Goal: Transaction & Acquisition: Purchase product/service

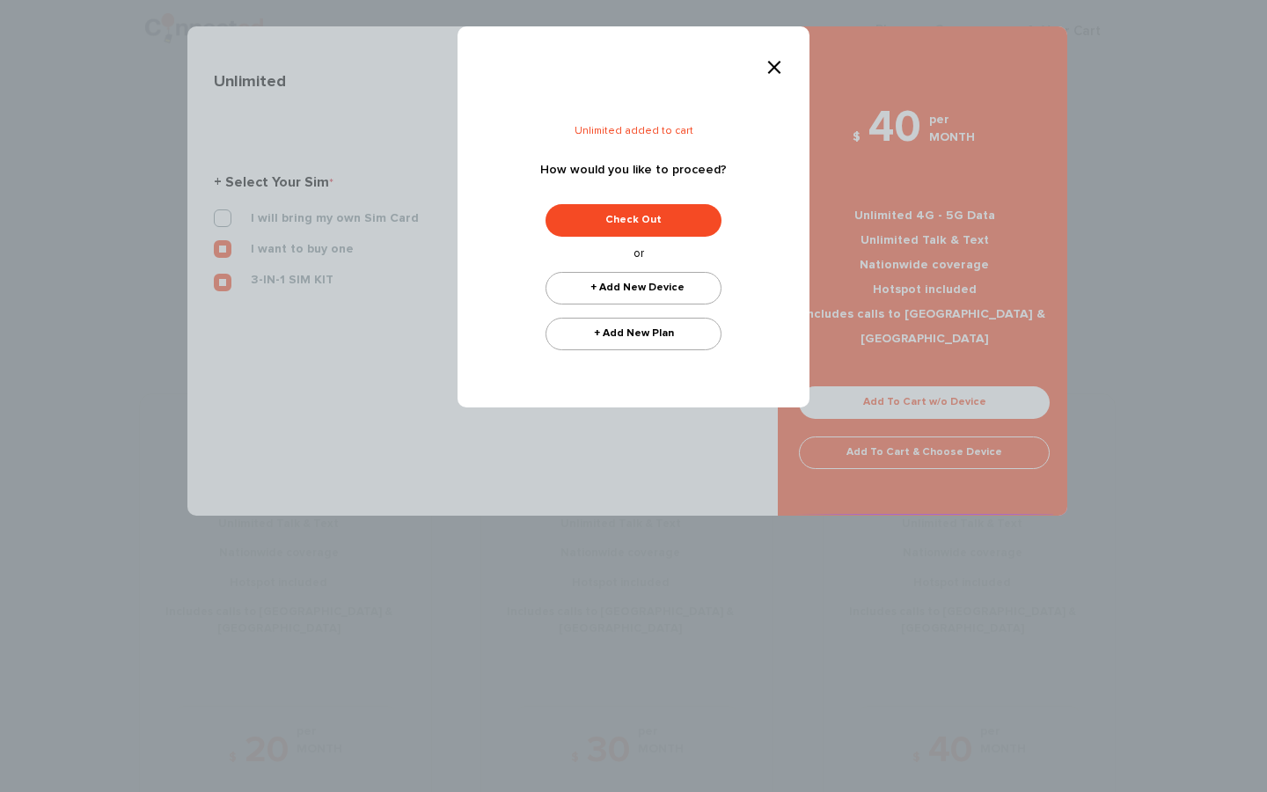
scroll to position [502, 0]
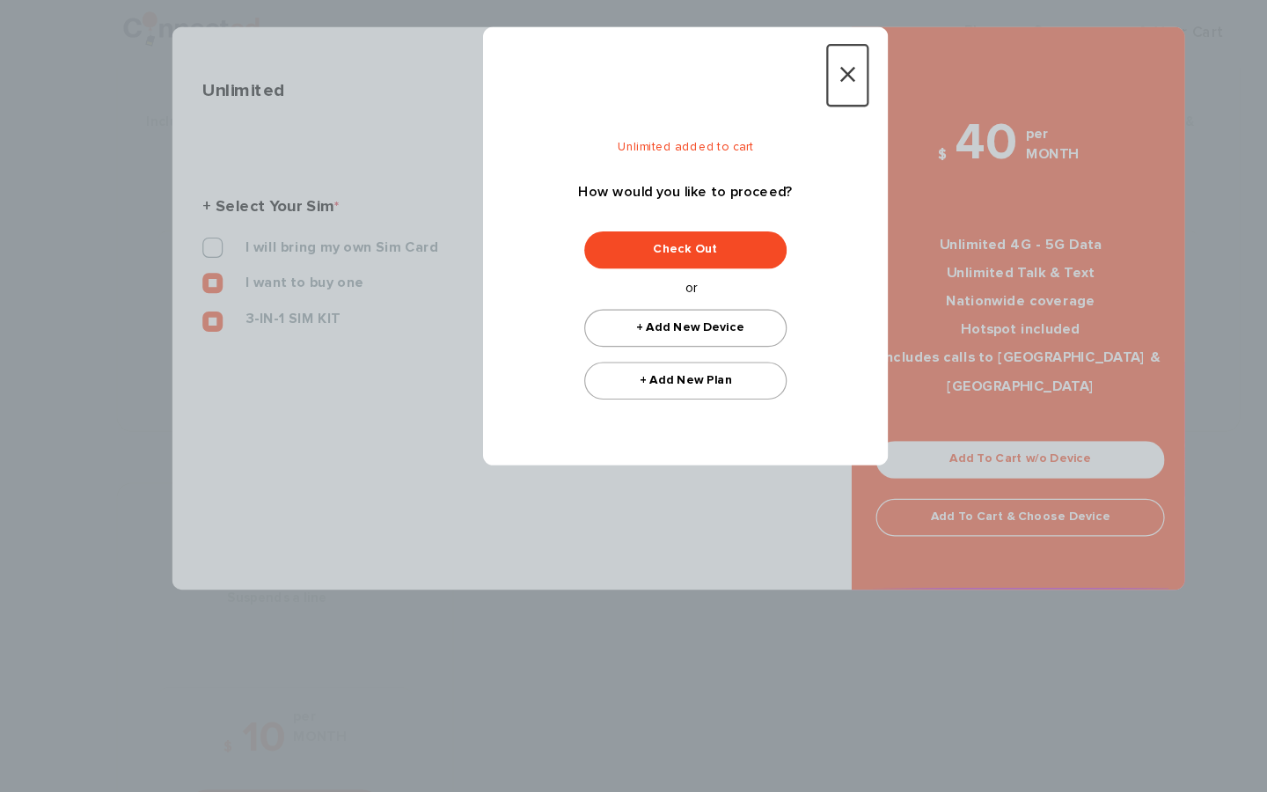
click at [769, 74] on span "×" at bounding box center [775, 68] width 18 height 35
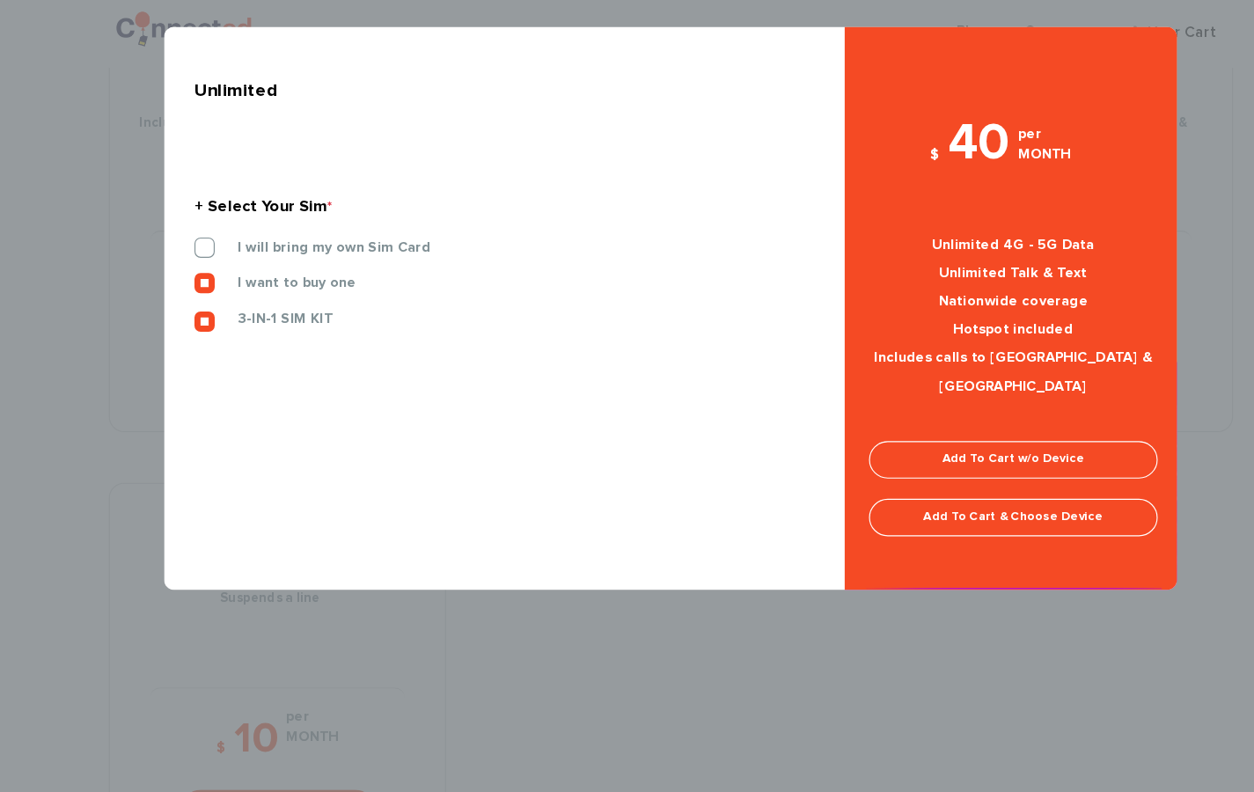
click at [912, 362] on div "$ 40 per MONTH Unlimited 4G - 5G Data Unlimited Talk & Text Nationwide coverage…" at bounding box center [918, 306] width 293 height 419
click at [916, 391] on link "Add To Cart w/o Device" at bounding box center [918, 402] width 251 height 33
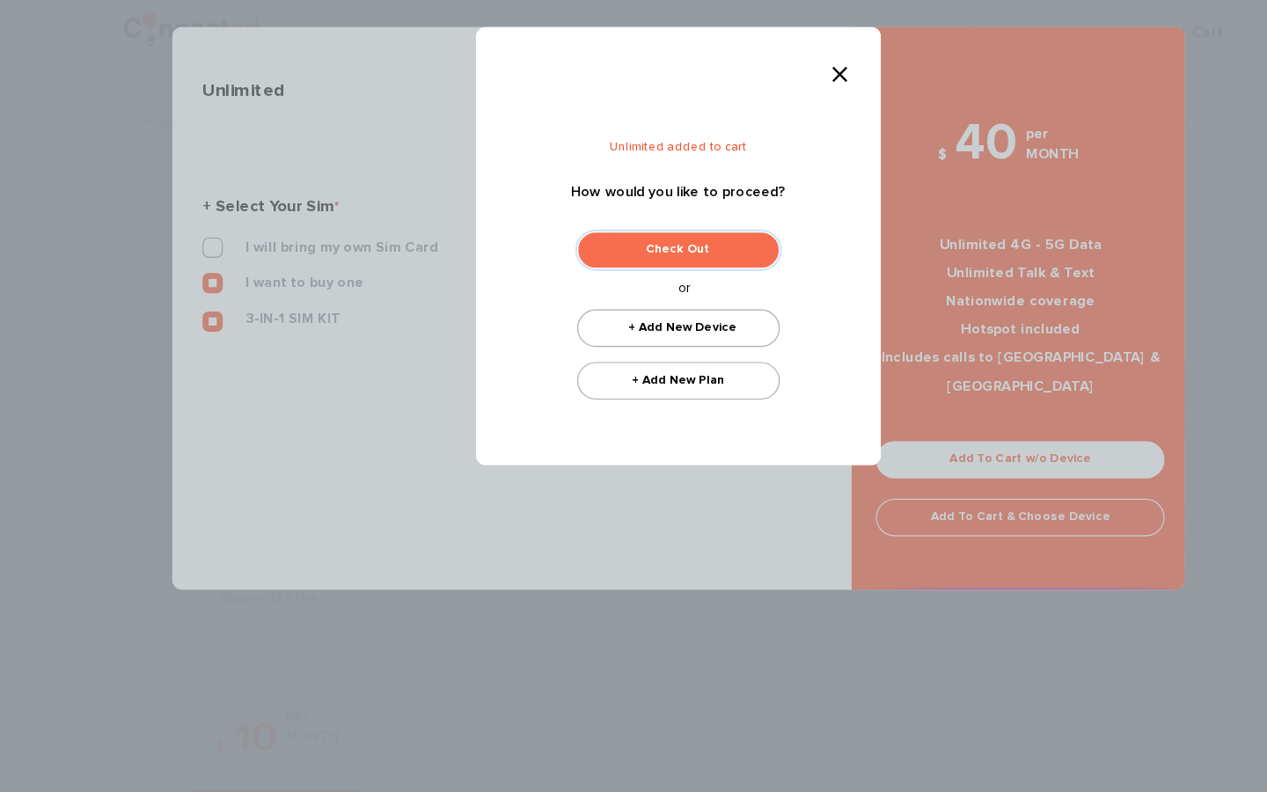
click at [641, 216] on link "Check Out" at bounding box center [627, 220] width 176 height 33
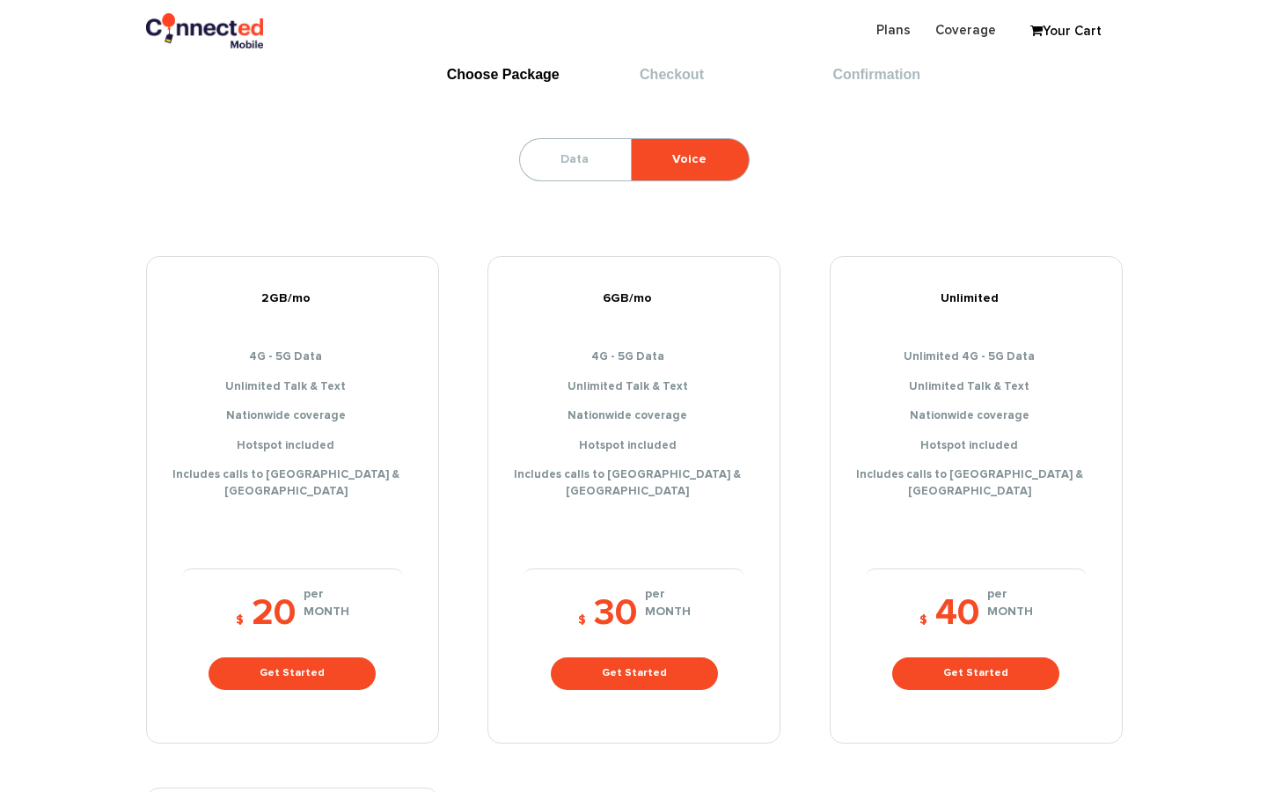
scroll to position [360, 0]
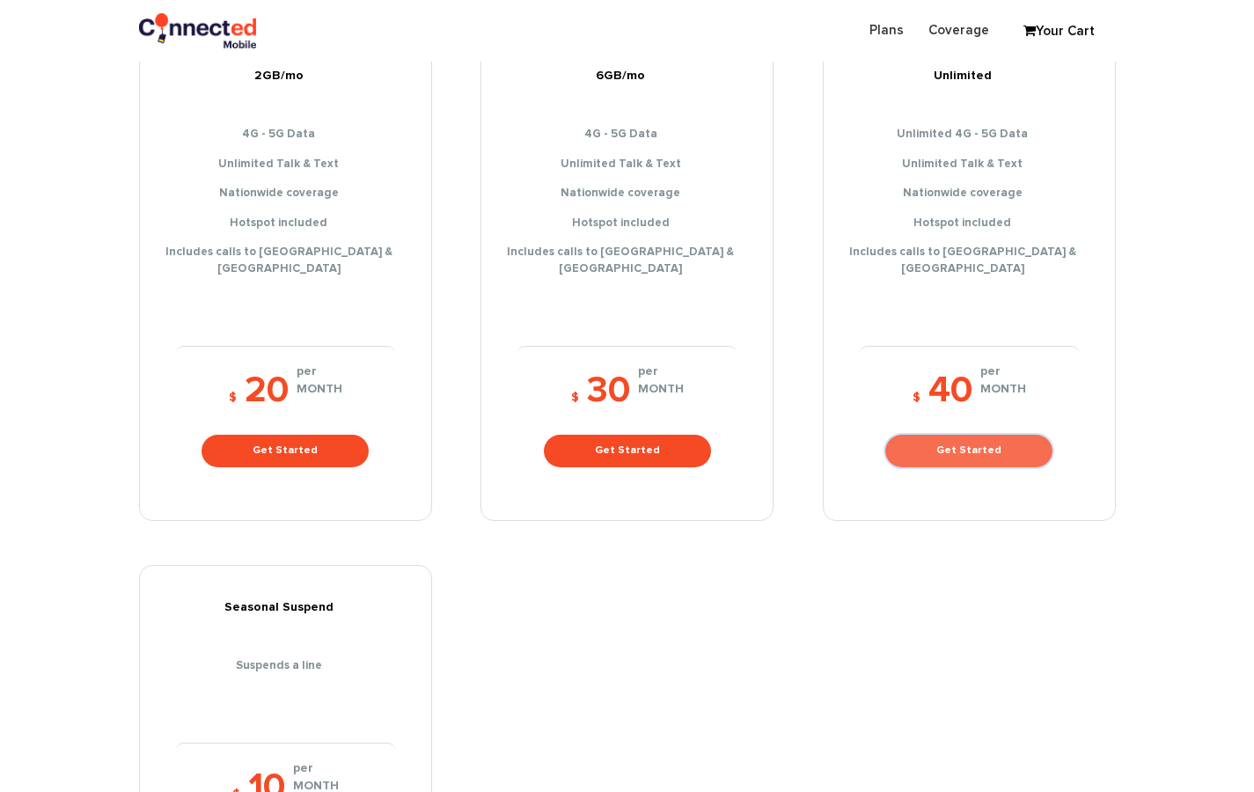
click at [959, 443] on link "Get Started" at bounding box center [968, 451] width 167 height 33
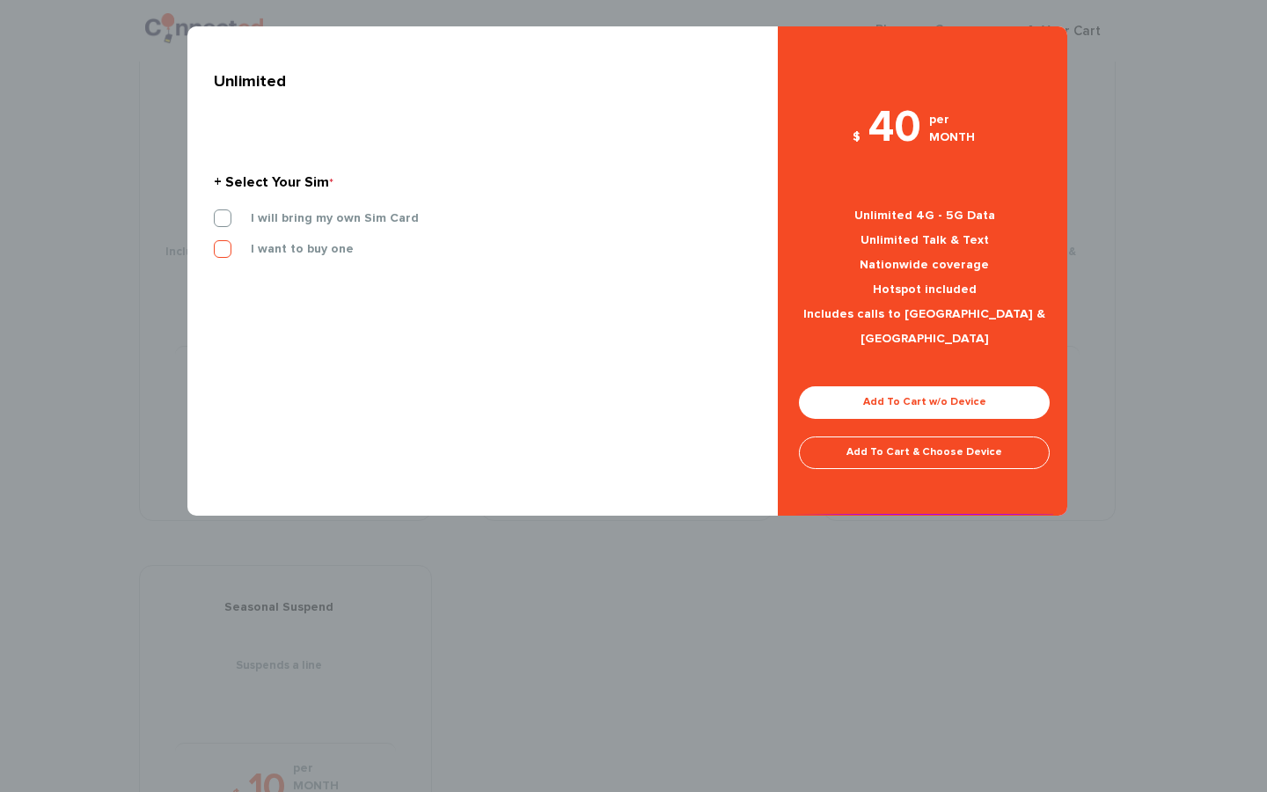
click at [239, 246] on label "I want to buy one" at bounding box center [288, 249] width 129 height 16
click at [214, 244] on input "I want to buy one" at bounding box center [214, 244] width 0 height 0
click at [988, 386] on link "Add To Cart w/o Device" at bounding box center [924, 402] width 251 height 33
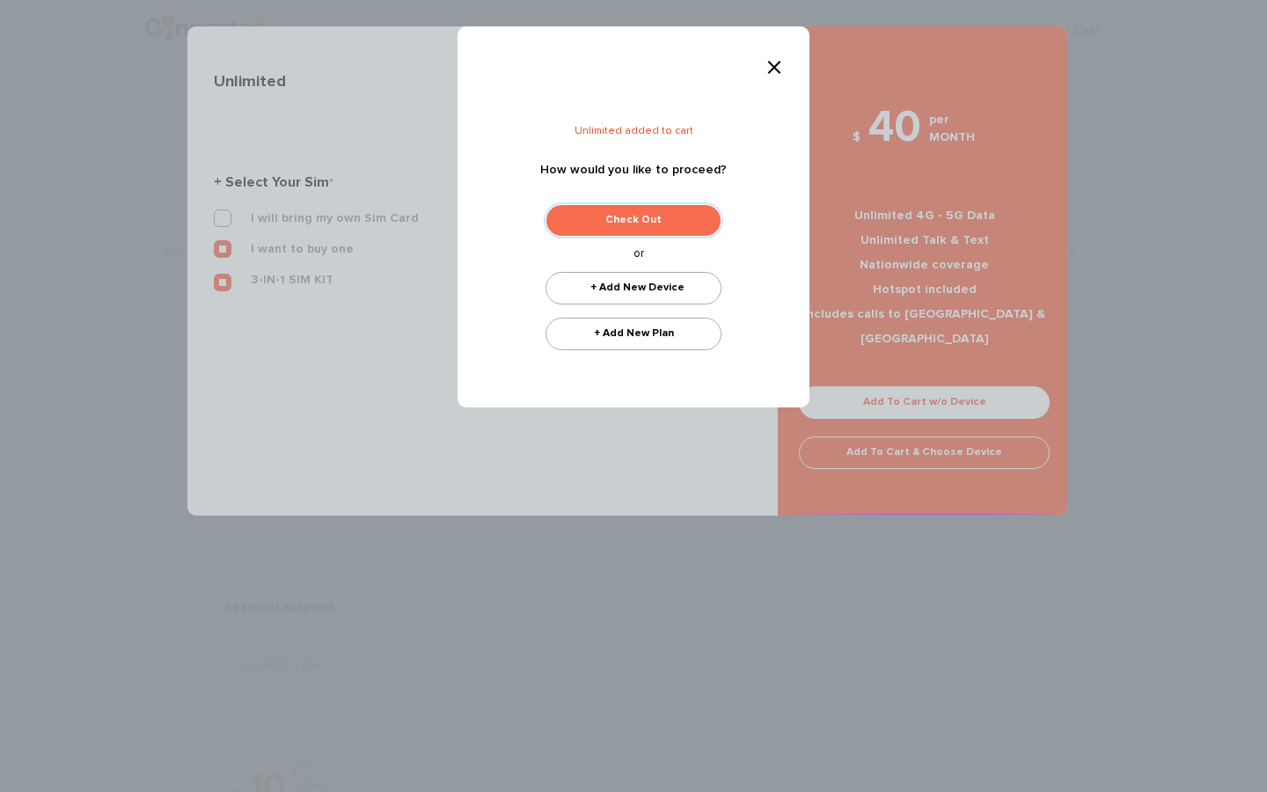
click at [656, 231] on link "Check Out" at bounding box center [634, 220] width 176 height 33
click at [655, 229] on link "Check Out" at bounding box center [634, 220] width 176 height 33
click at [635, 225] on link "Check Out" at bounding box center [634, 220] width 176 height 33
click at [621, 210] on link "Check Out" at bounding box center [634, 220] width 176 height 33
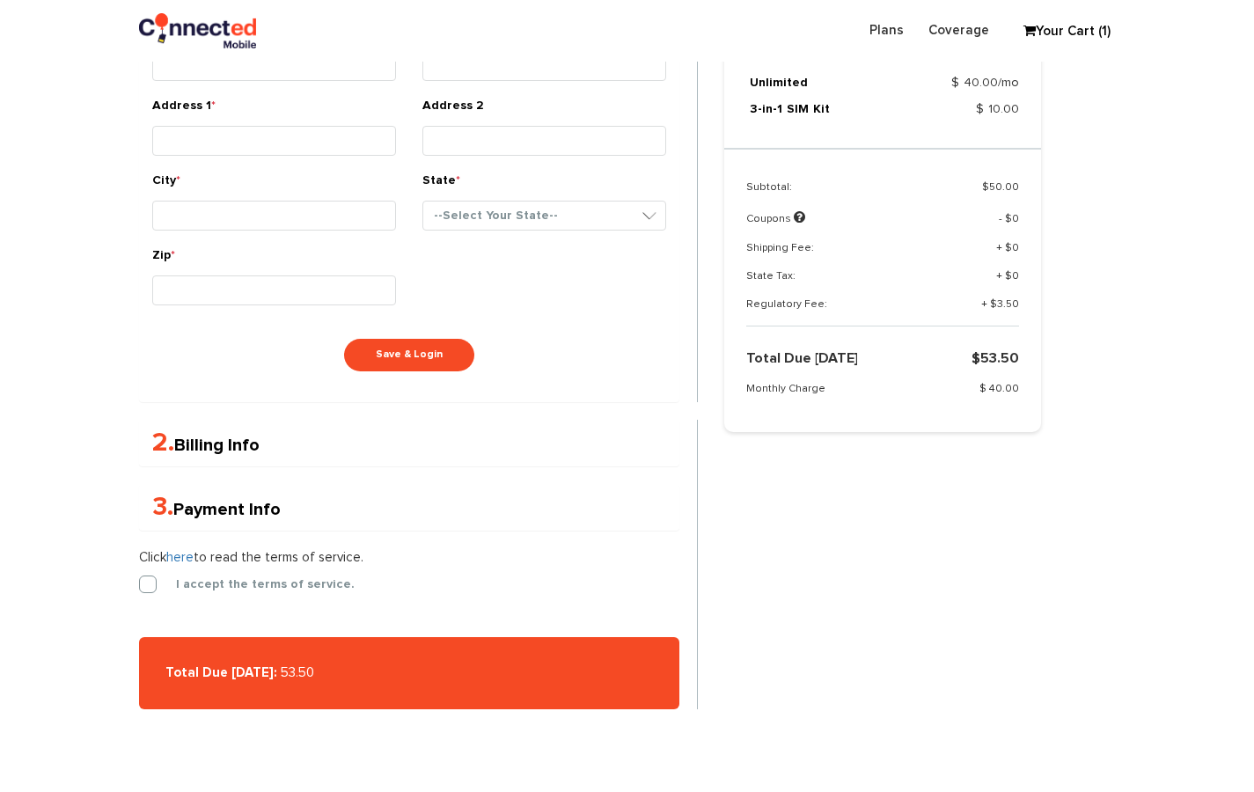
scroll to position [180, 0]
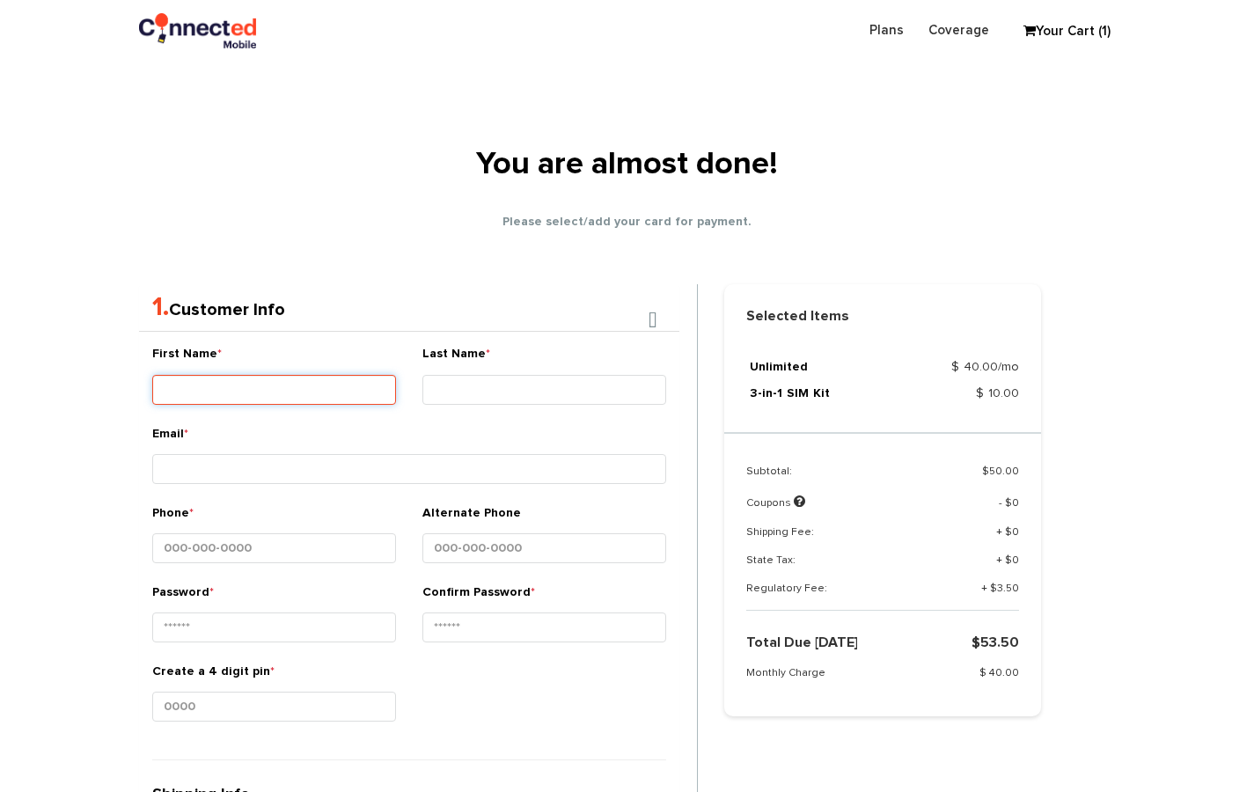
click at [334, 391] on input "First Name *" at bounding box center [274, 390] width 244 height 30
type input "Hanna"
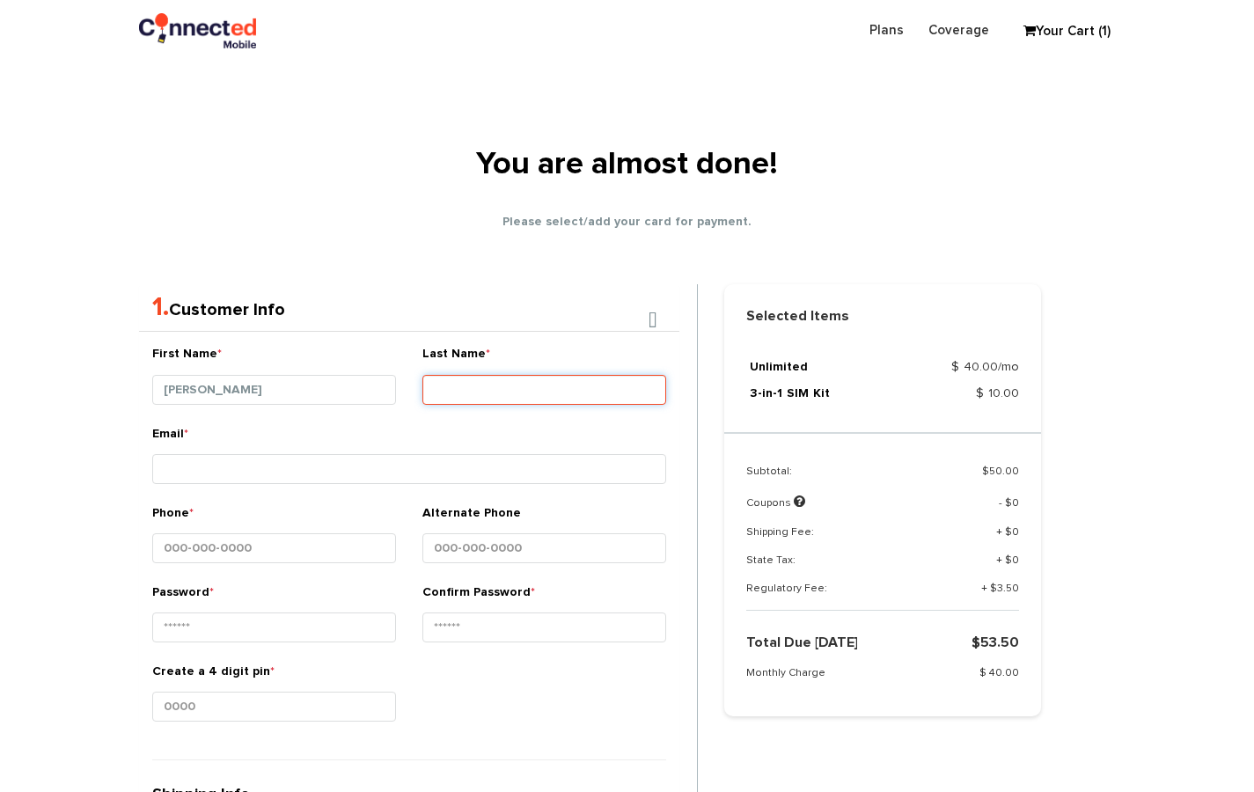
click at [473, 394] on input "Last Name *" at bounding box center [544, 390] width 244 height 30
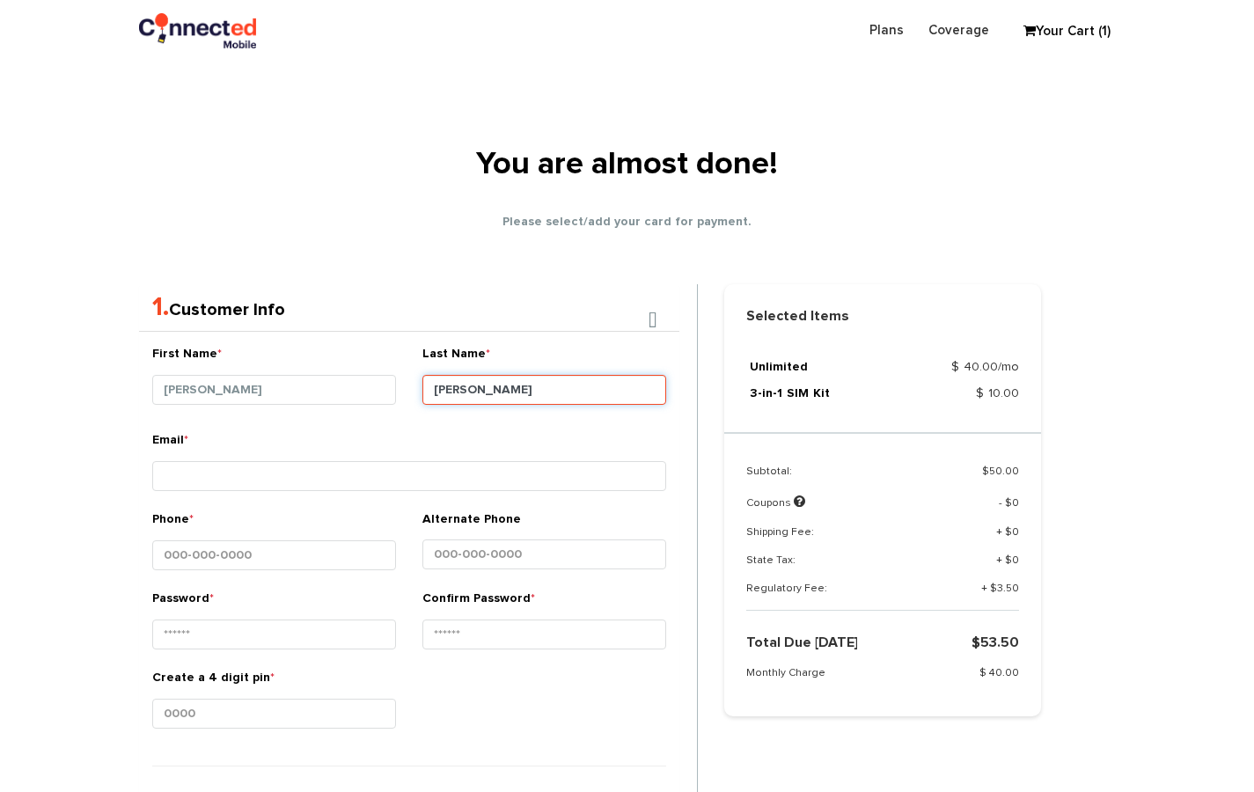
type input "Jafferjee"
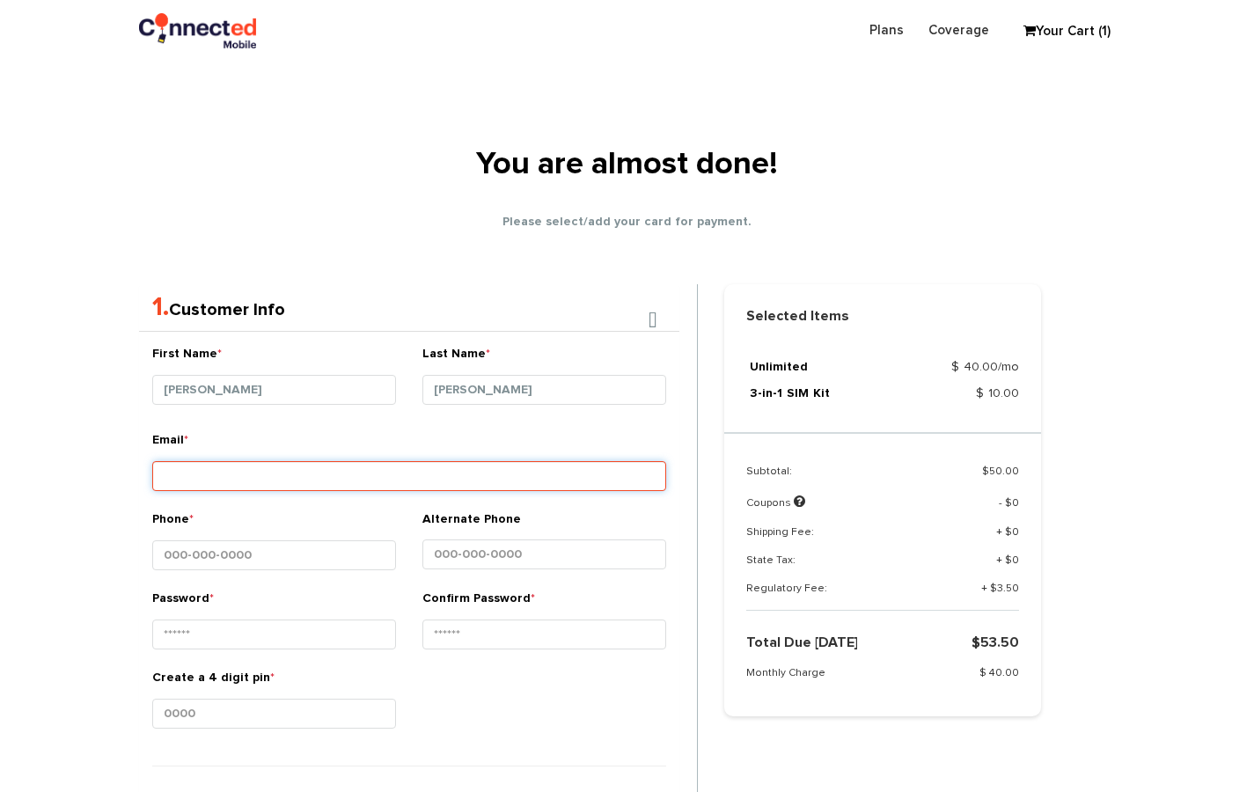
click at [433, 471] on input "Email *" at bounding box center [409, 476] width 514 height 30
type input "jafferjeehanna@gmail.com"
type input "Hanna"
type input "Jafferjee"
type input "20/1 Queens Road Colombo 3 Sri Lanka"
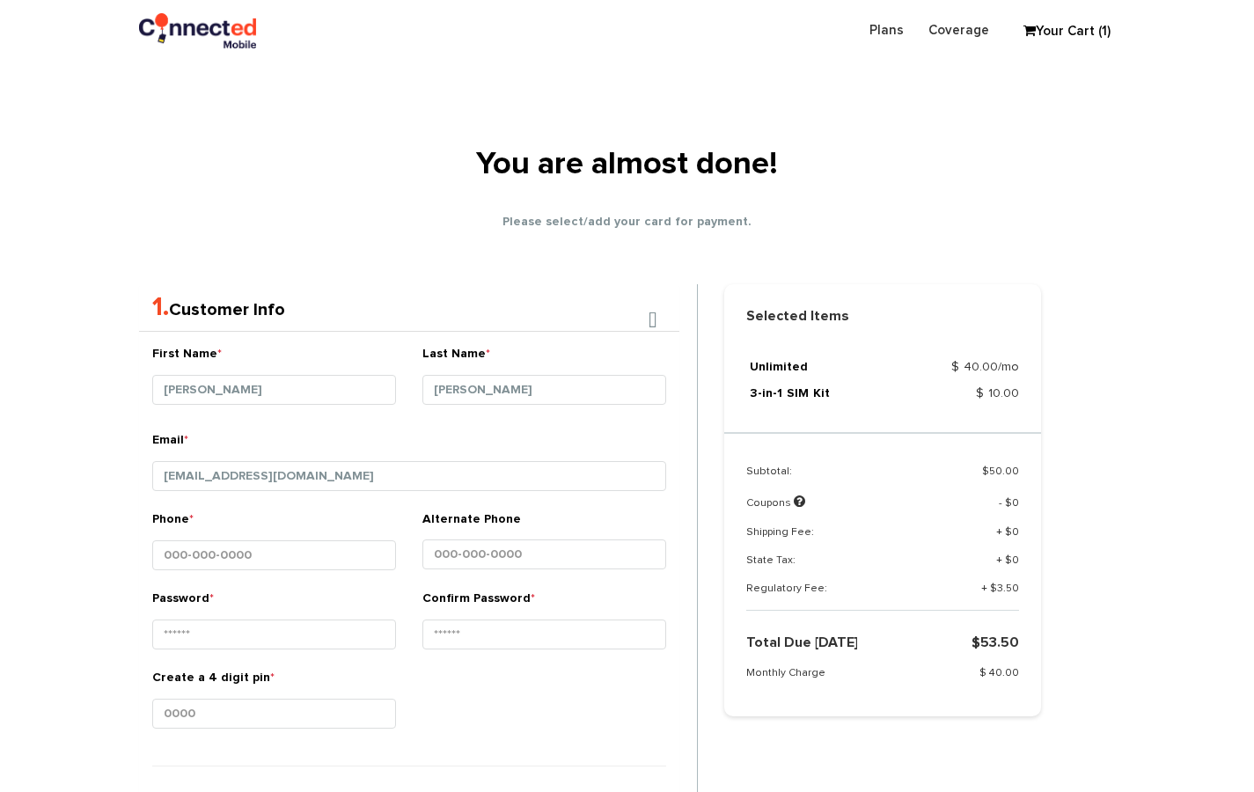
type input "Kollupitiya"
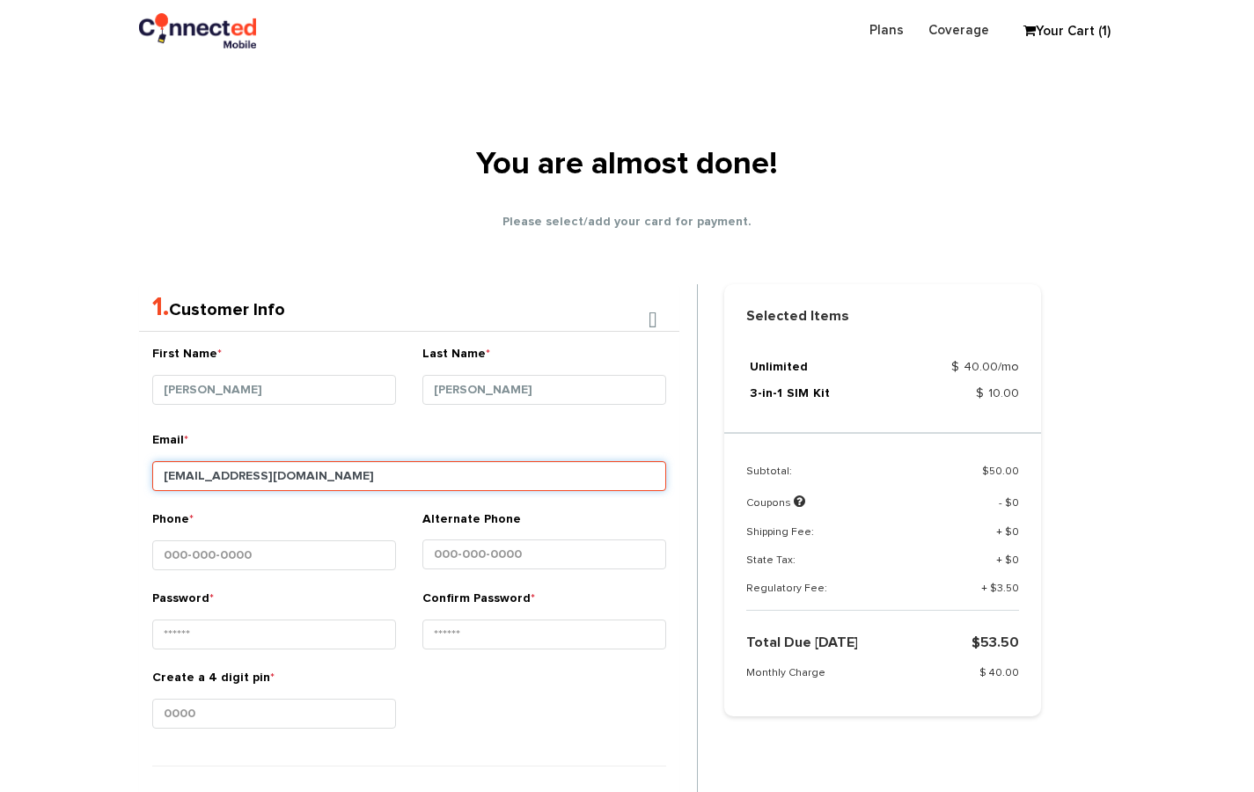
type input "00300"
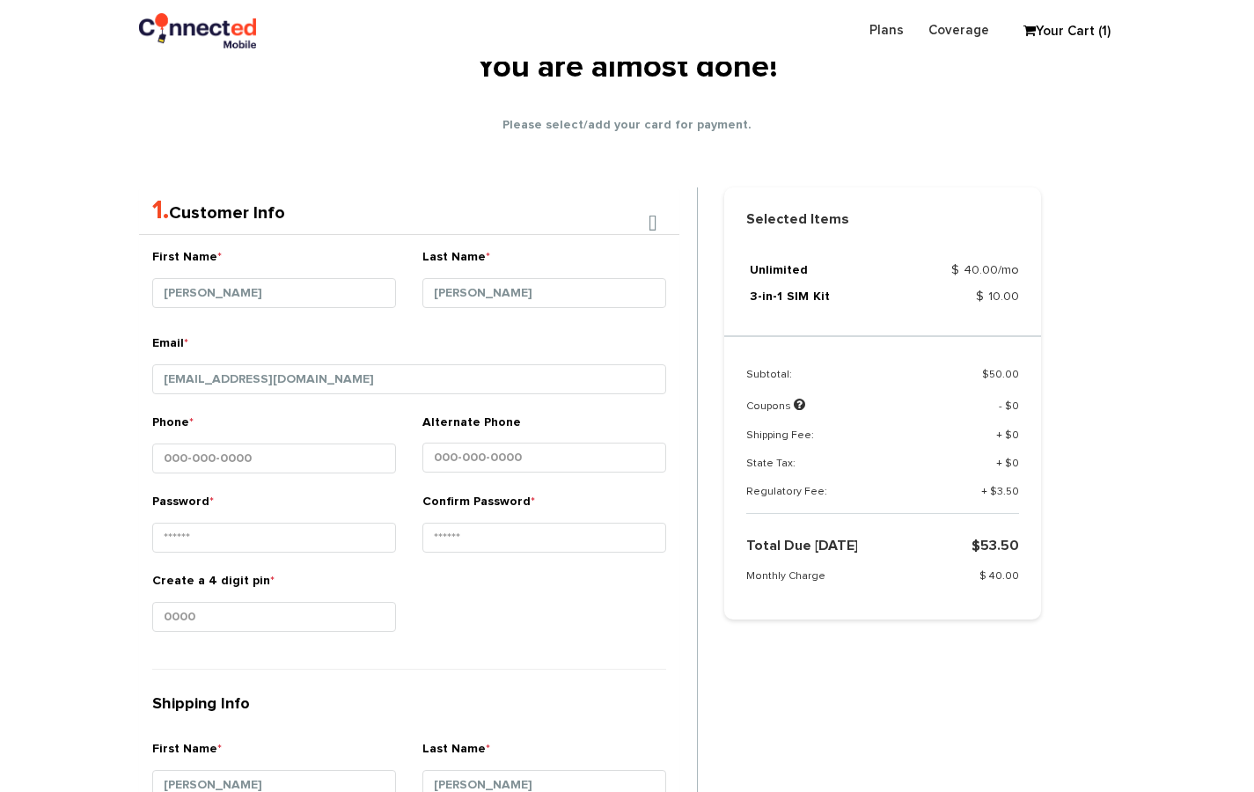
scroll to position [334, 0]
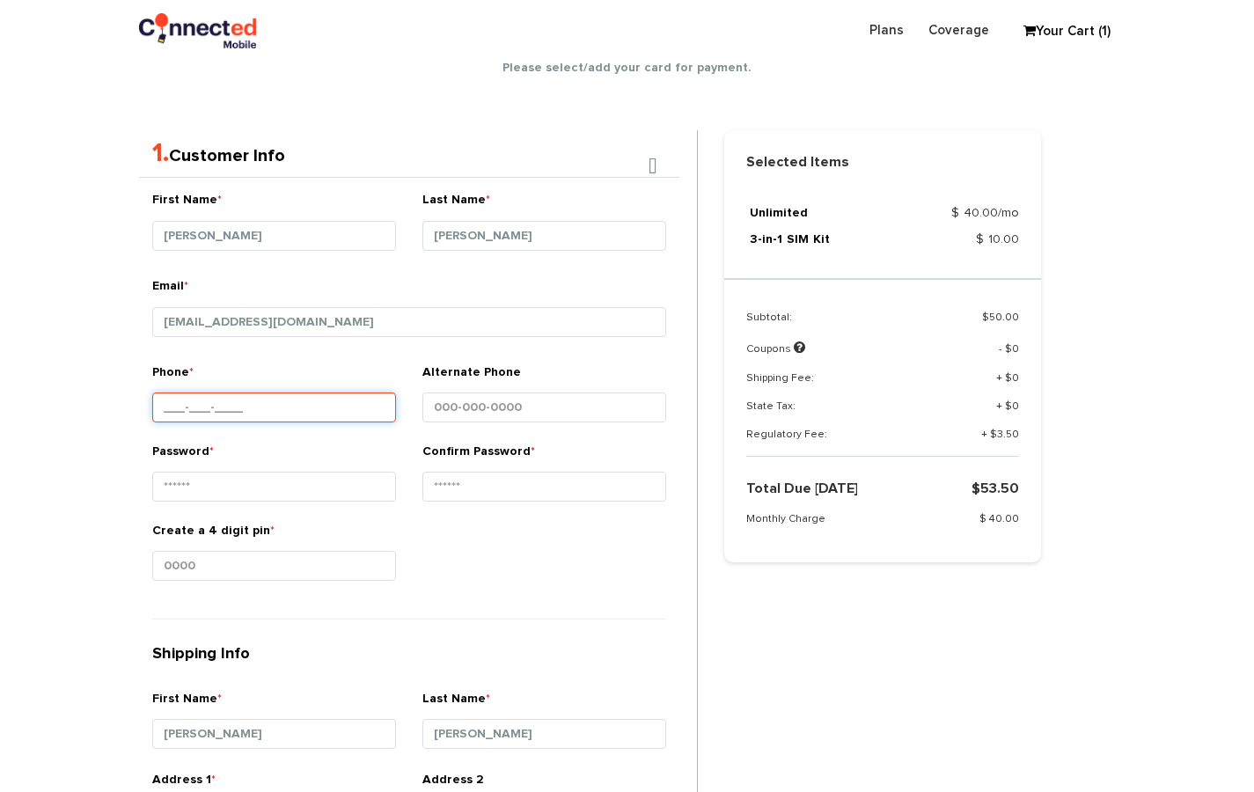
click at [309, 414] on input "Phone *" at bounding box center [274, 407] width 244 height 30
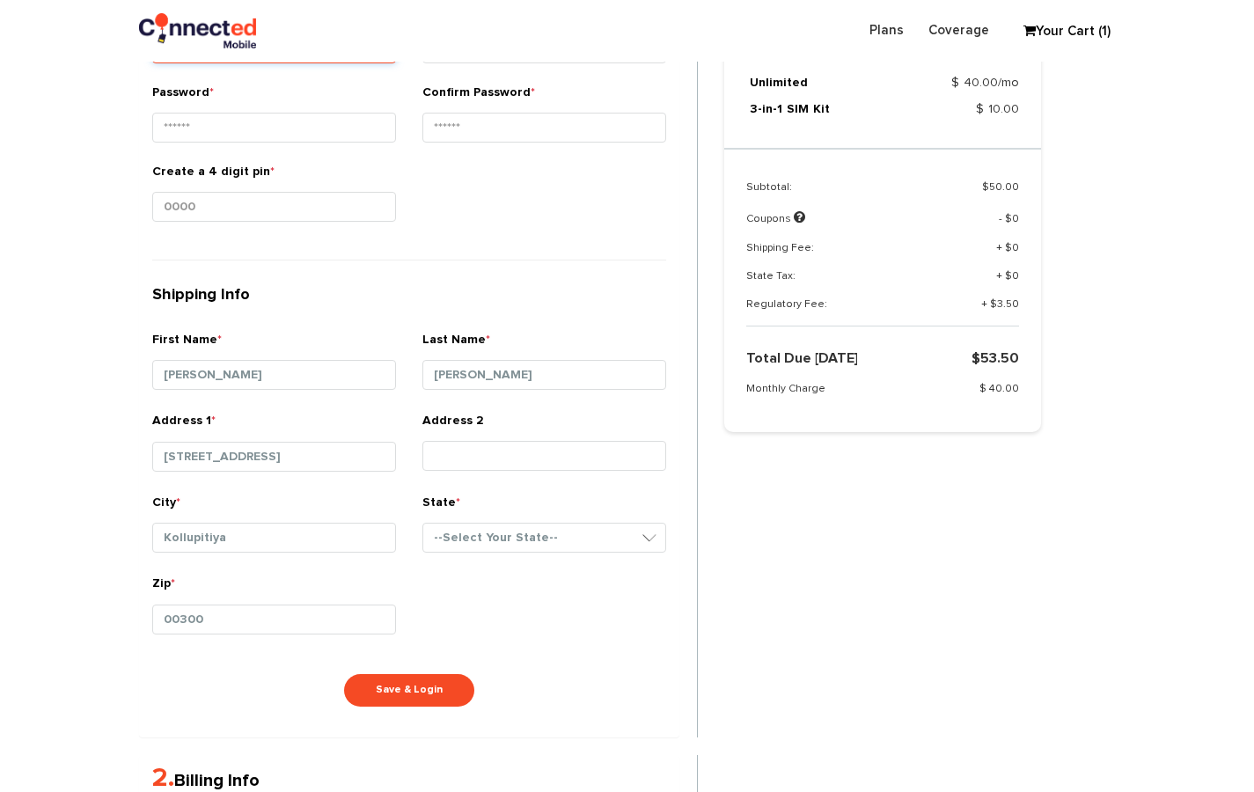
scroll to position [821, 0]
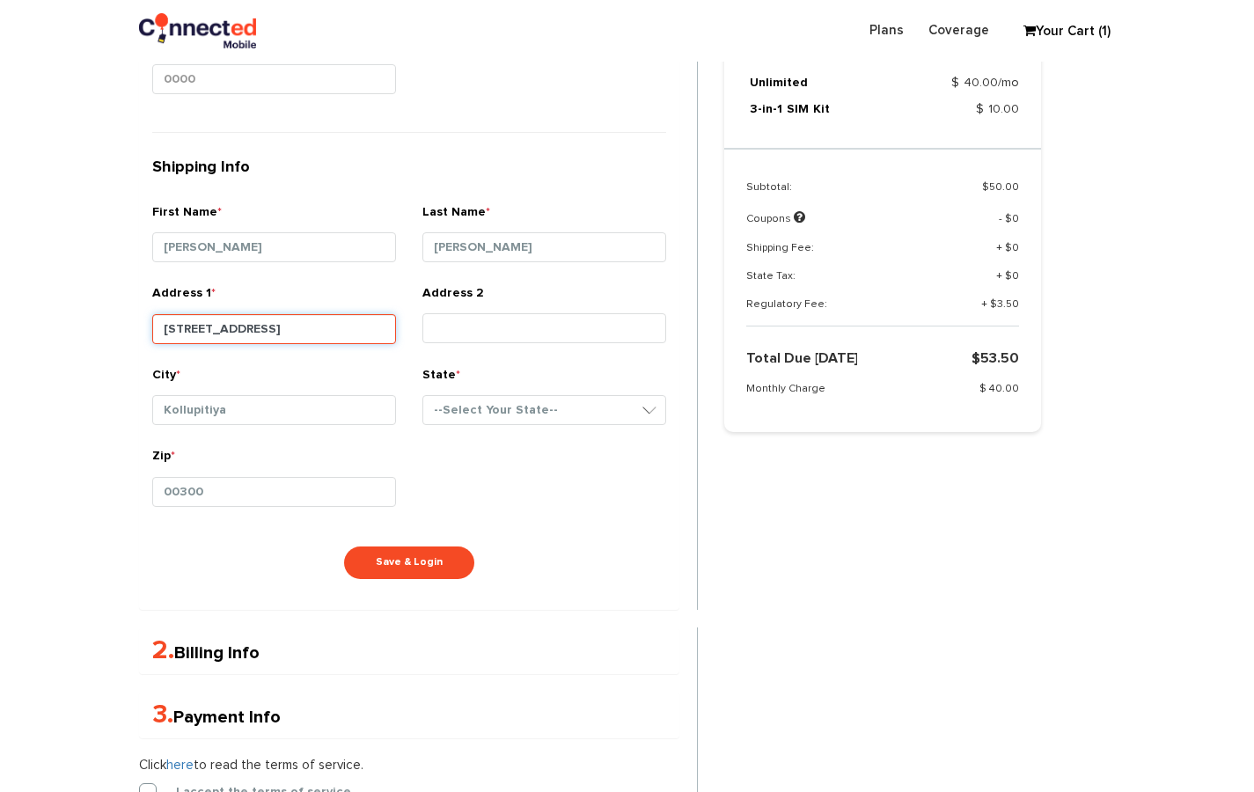
click at [288, 324] on input "20/1 Queens Road Colombo 3 Sri Lanka" at bounding box center [274, 329] width 244 height 30
drag, startPoint x: 168, startPoint y: 323, endPoint x: 458, endPoint y: 330, distance: 289.6
click at [458, 330] on div "Address 1 * 20/1 Queens Road Colombo 3 Sri Lanka Address 2" at bounding box center [409, 325] width 540 height 82
type input "2"
type input "16 Cornelius Way"
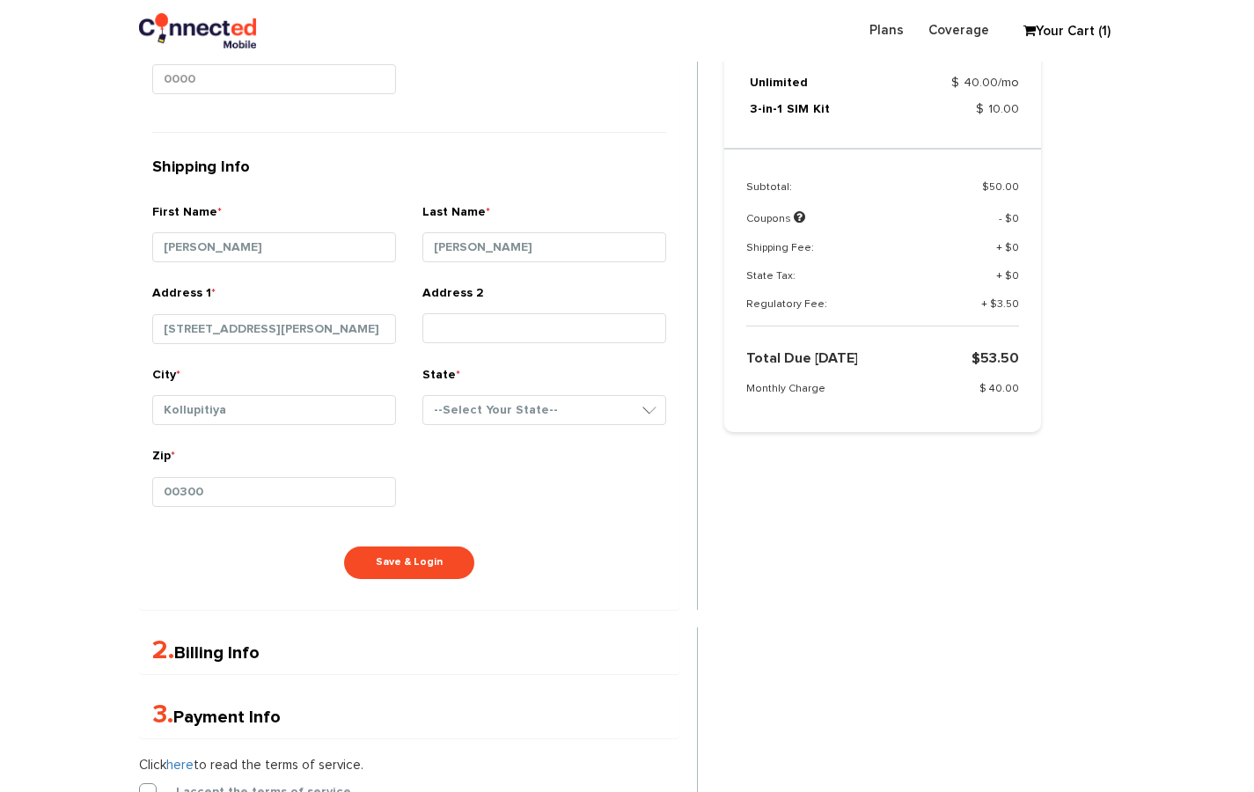
click at [360, 387] on div "City * Kollupitiya" at bounding box center [274, 402] width 244 height 73
drag, startPoint x: 336, startPoint y: 399, endPoint x: 82, endPoint y: 399, distance: 254.3
click at [82, 399] on section "Choose Package Checkout Confirmation You are almost done! Please select/add you…" at bounding box center [627, 145] width 1254 height 1720
drag, startPoint x: 239, startPoint y: 407, endPoint x: 54, endPoint y: 406, distance: 185.7
click at [60, 407] on section "Choose Package Checkout Confirmation You are almost done! Please select/add you…" at bounding box center [627, 145] width 1254 height 1720
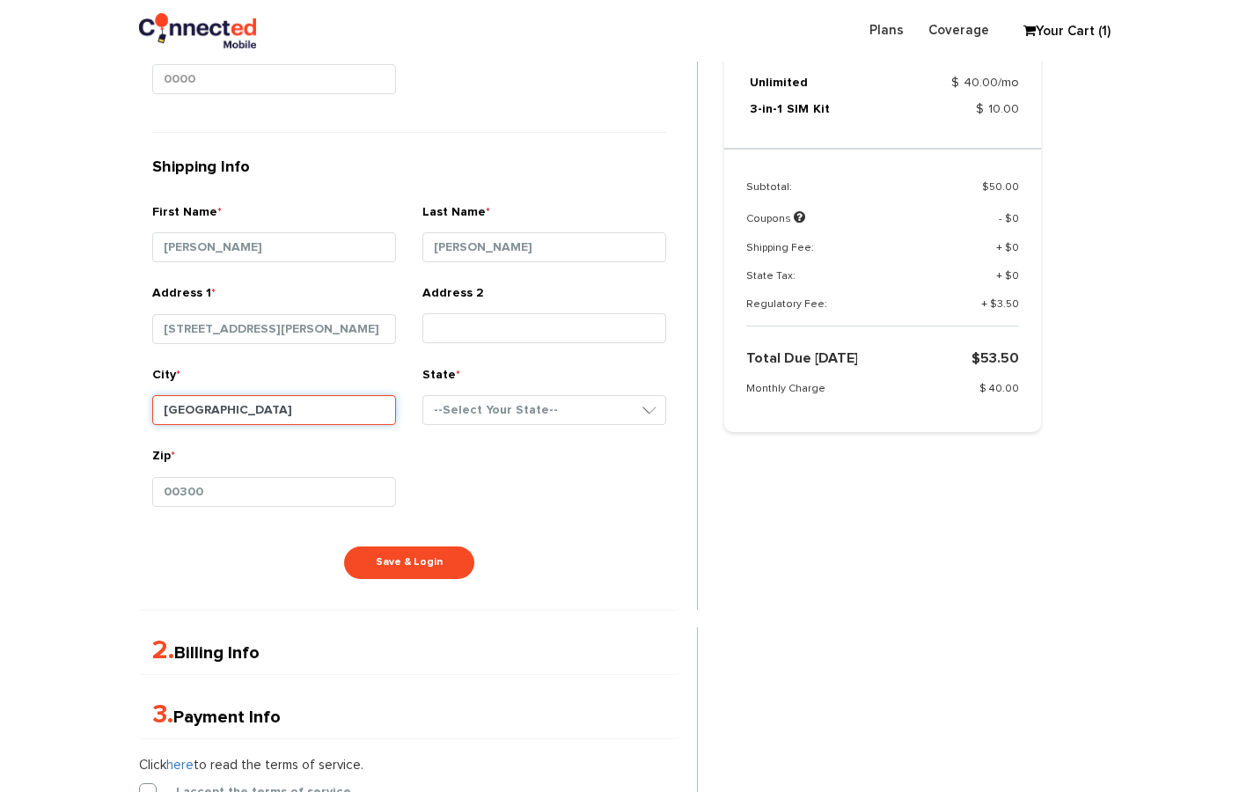
type input "Cambridge"
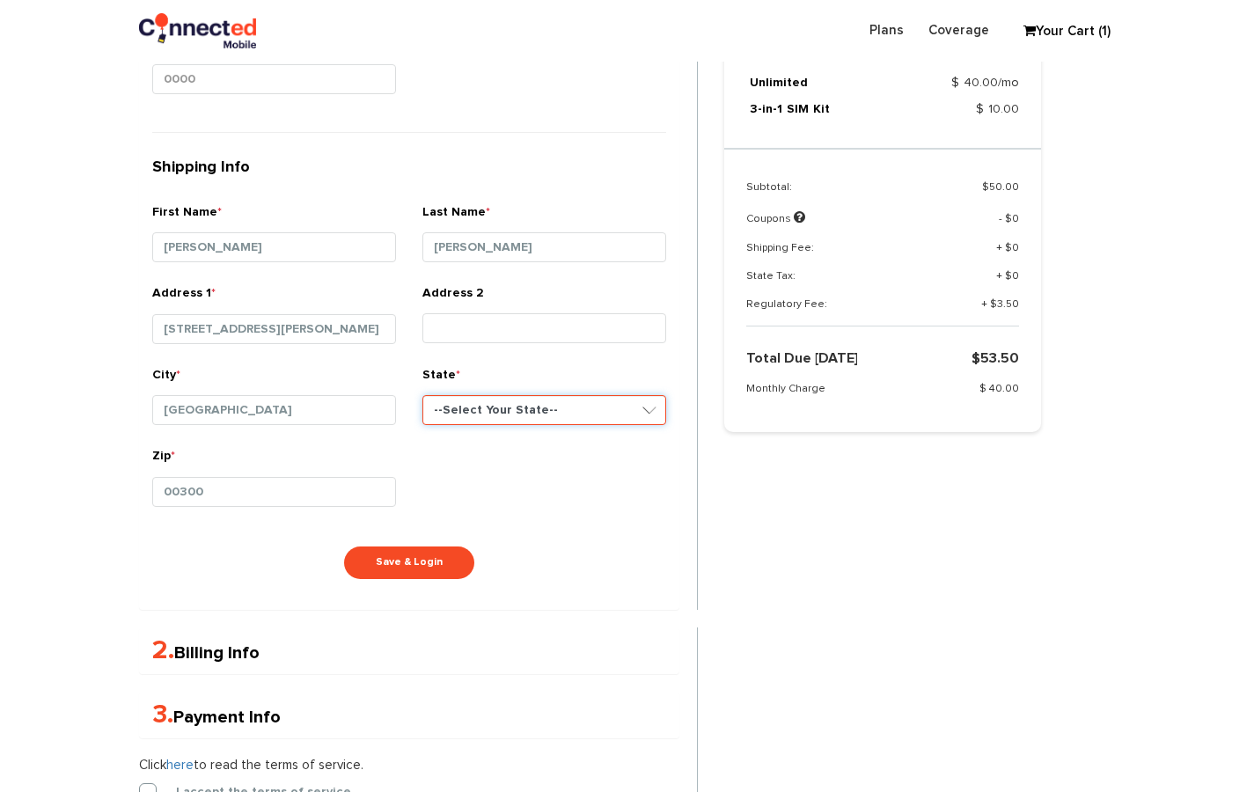
click at [607, 413] on select "--Select Your State-- District of Columbia Alabama Alaska Arizona Arkansas Cali…" at bounding box center [544, 410] width 244 height 30
select select "MA"
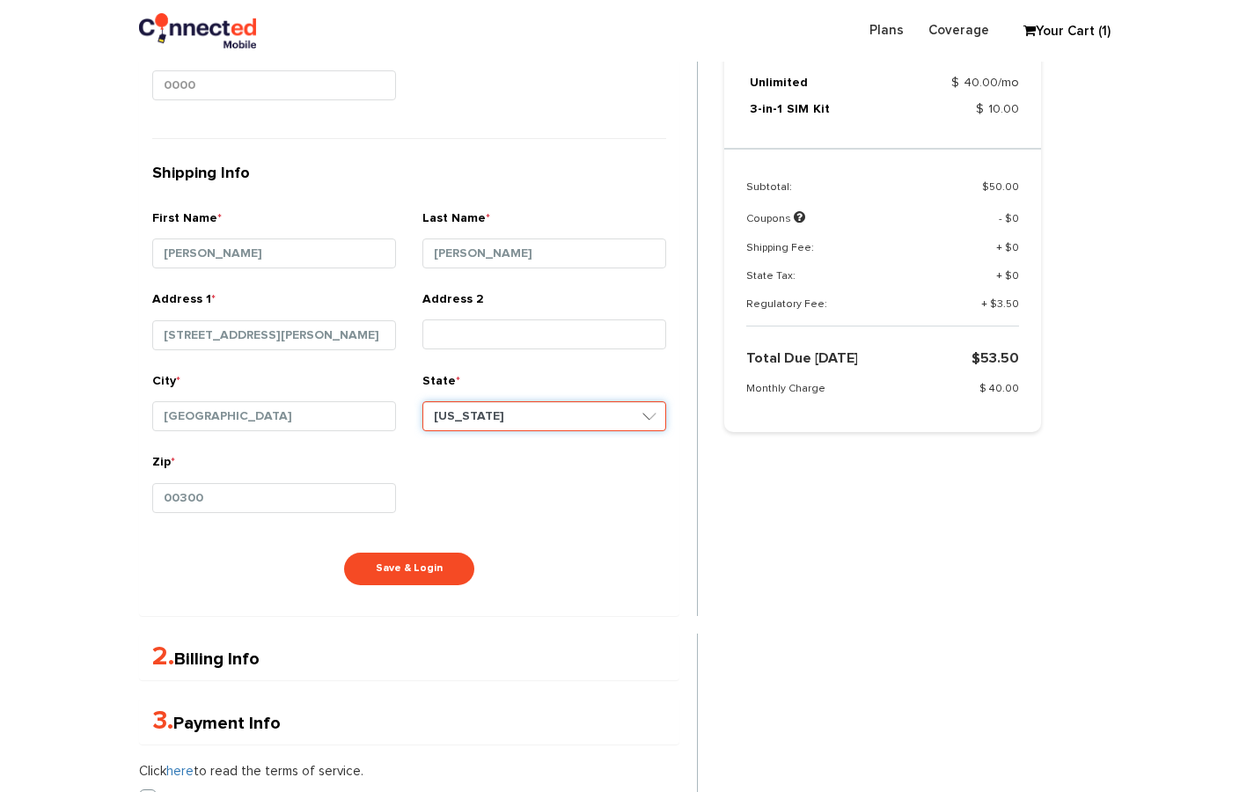
scroll to position [812, 0]
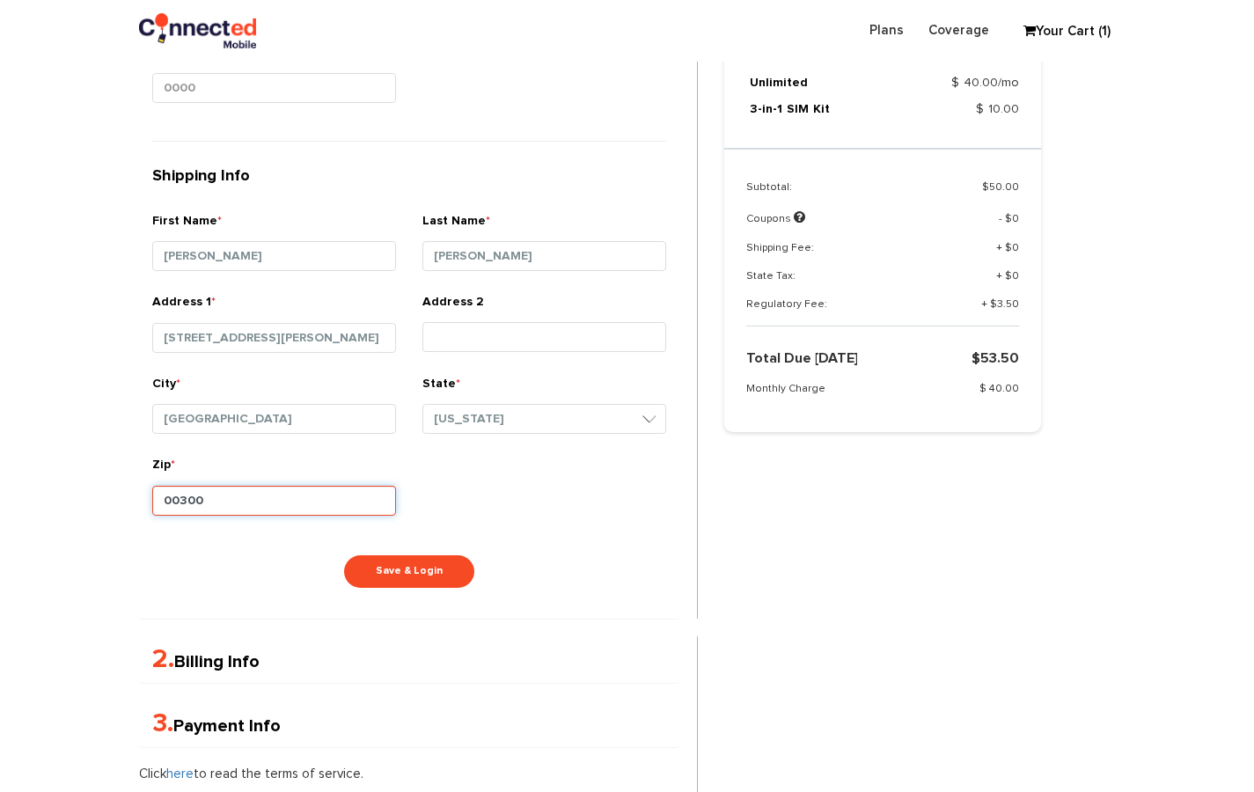
click at [342, 503] on input "00300" at bounding box center [274, 501] width 244 height 30
drag, startPoint x: 363, startPoint y: 505, endPoint x: 136, endPoint y: 503, distance: 227.9
click at [139, 503] on div "Zip * 00300" at bounding box center [274, 497] width 270 height 82
type input "0"
paste input "02141"
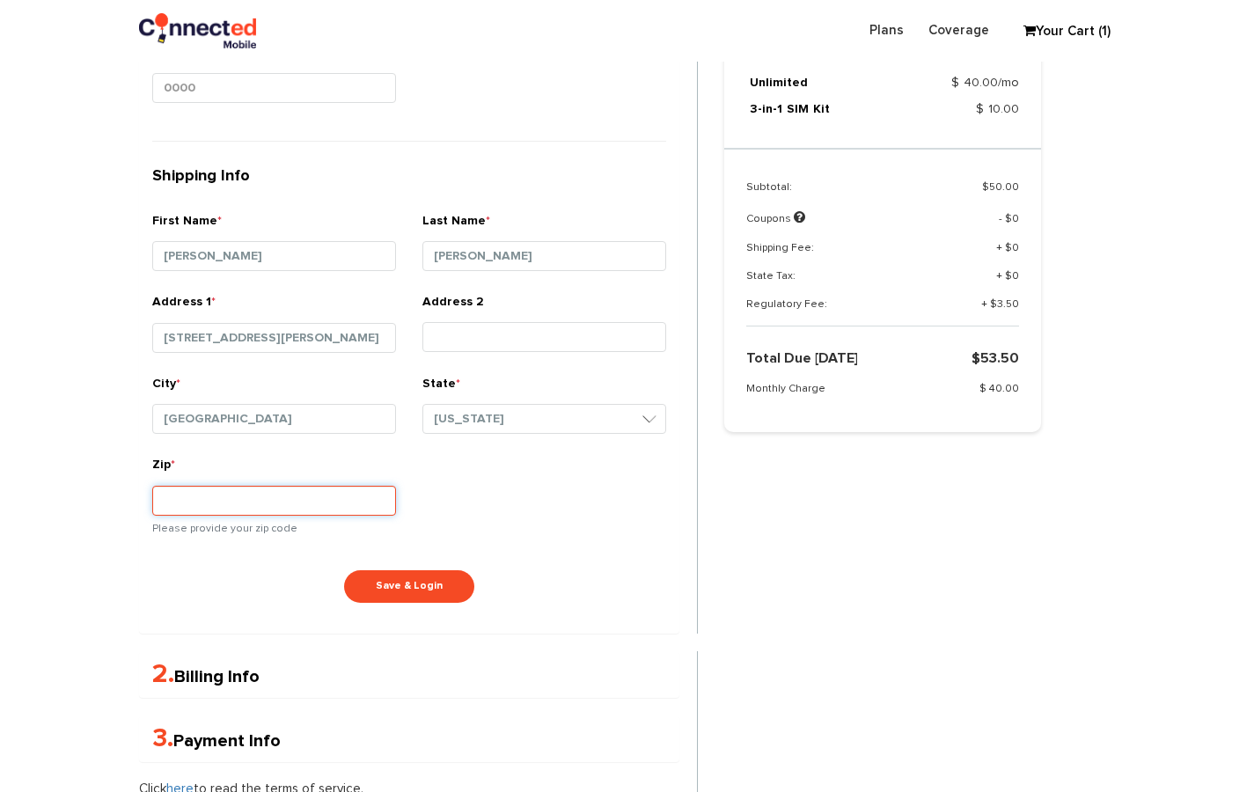
type input "02141"
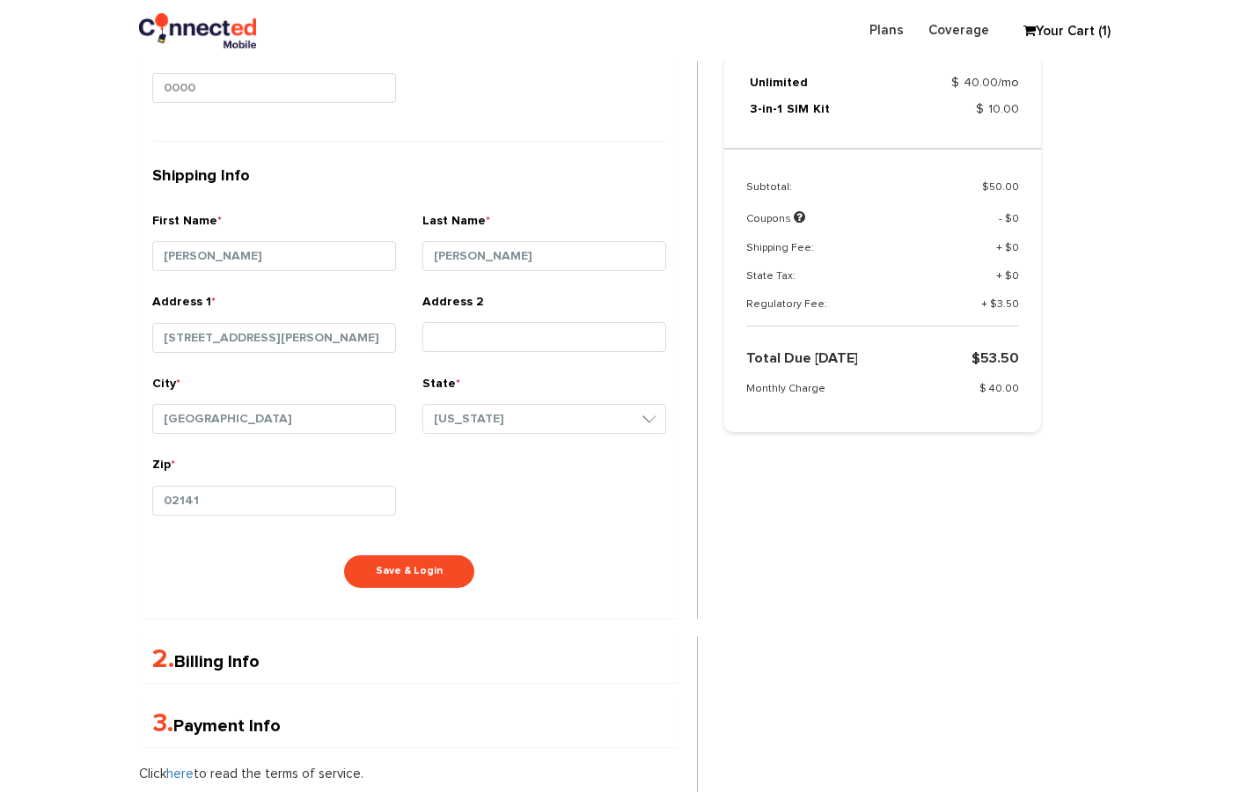
click at [144, 649] on div "2. Billing Info" at bounding box center [409, 659] width 540 height 47
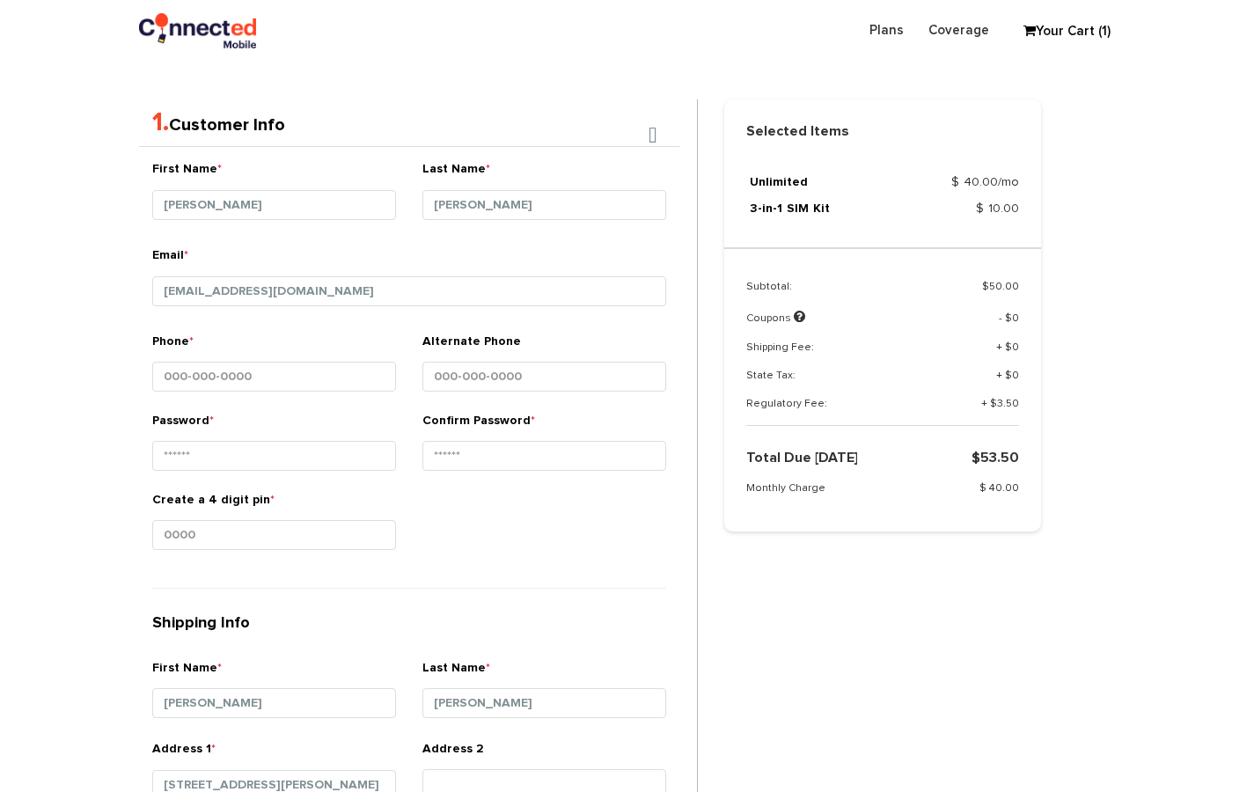
scroll to position [334, 0]
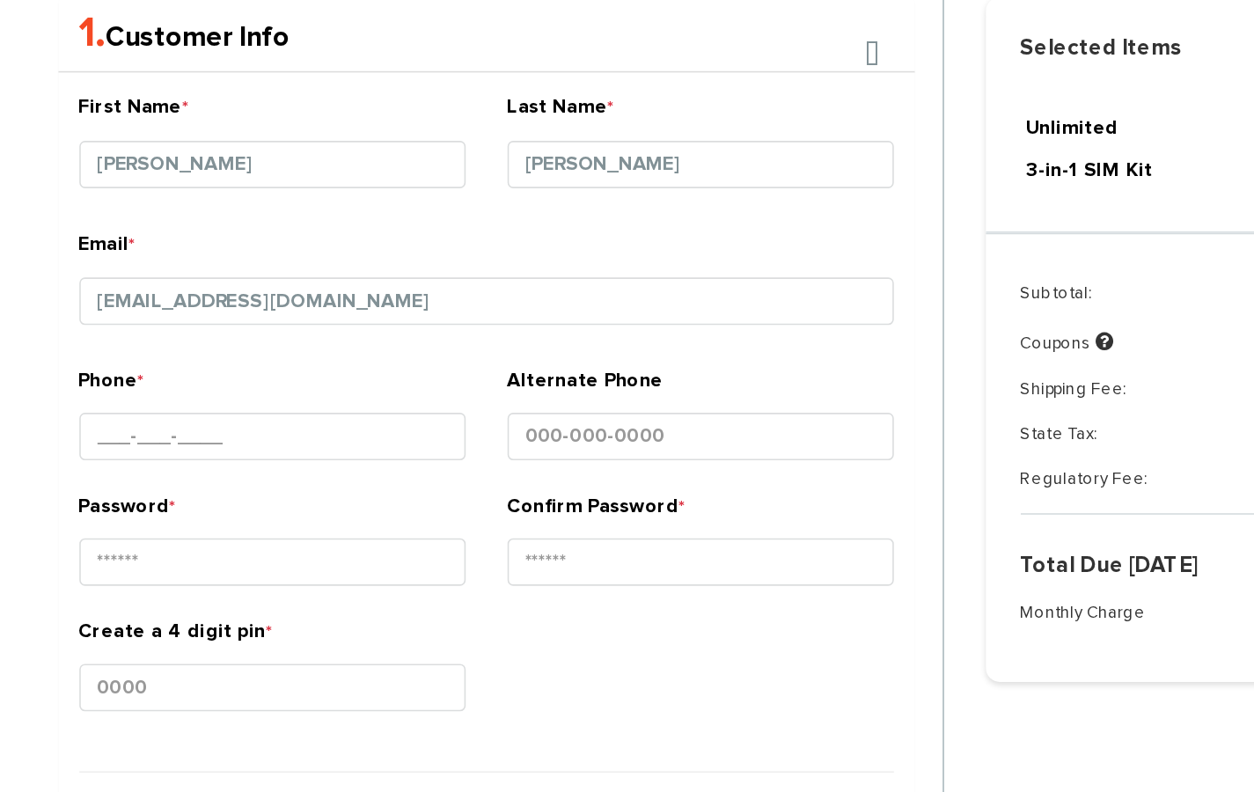
click at [309, 425] on small at bounding box center [274, 427] width 244 height 4
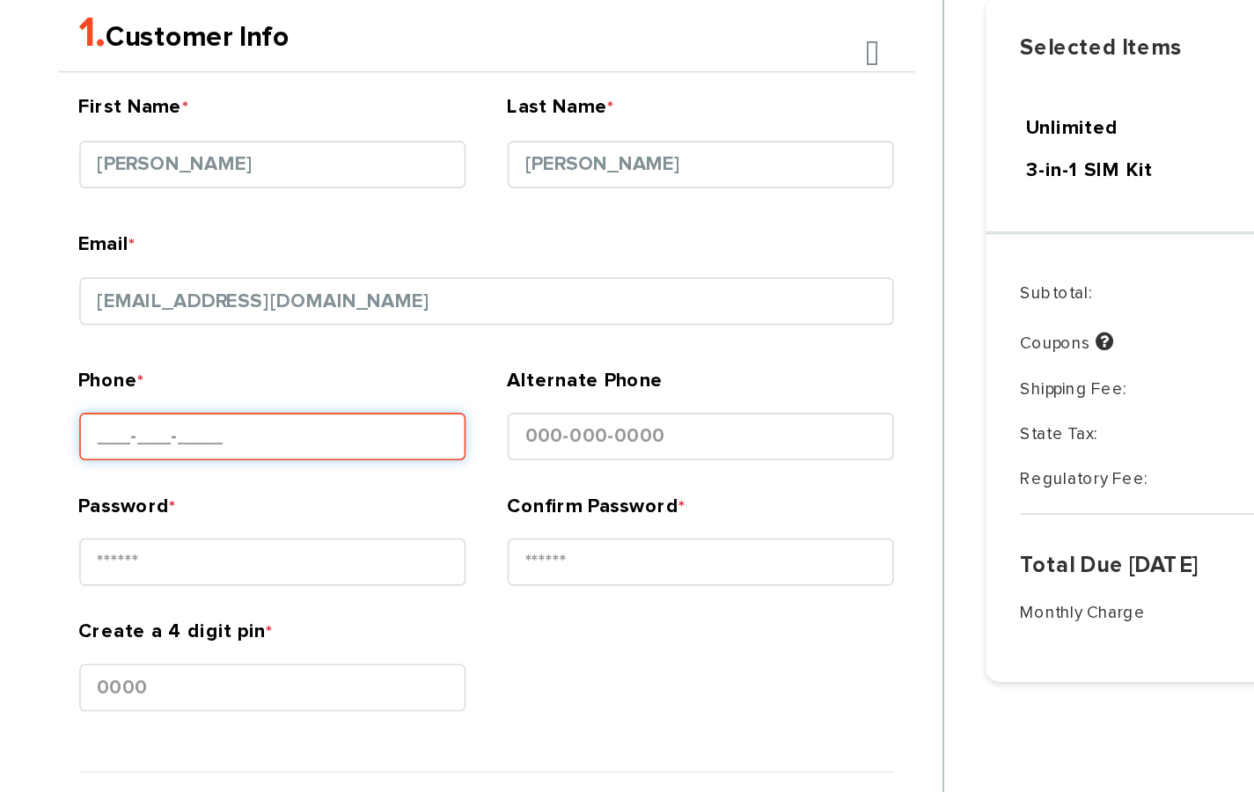
click at [297, 394] on input "Phone *" at bounding box center [274, 407] width 244 height 30
type input "077-272-6453"
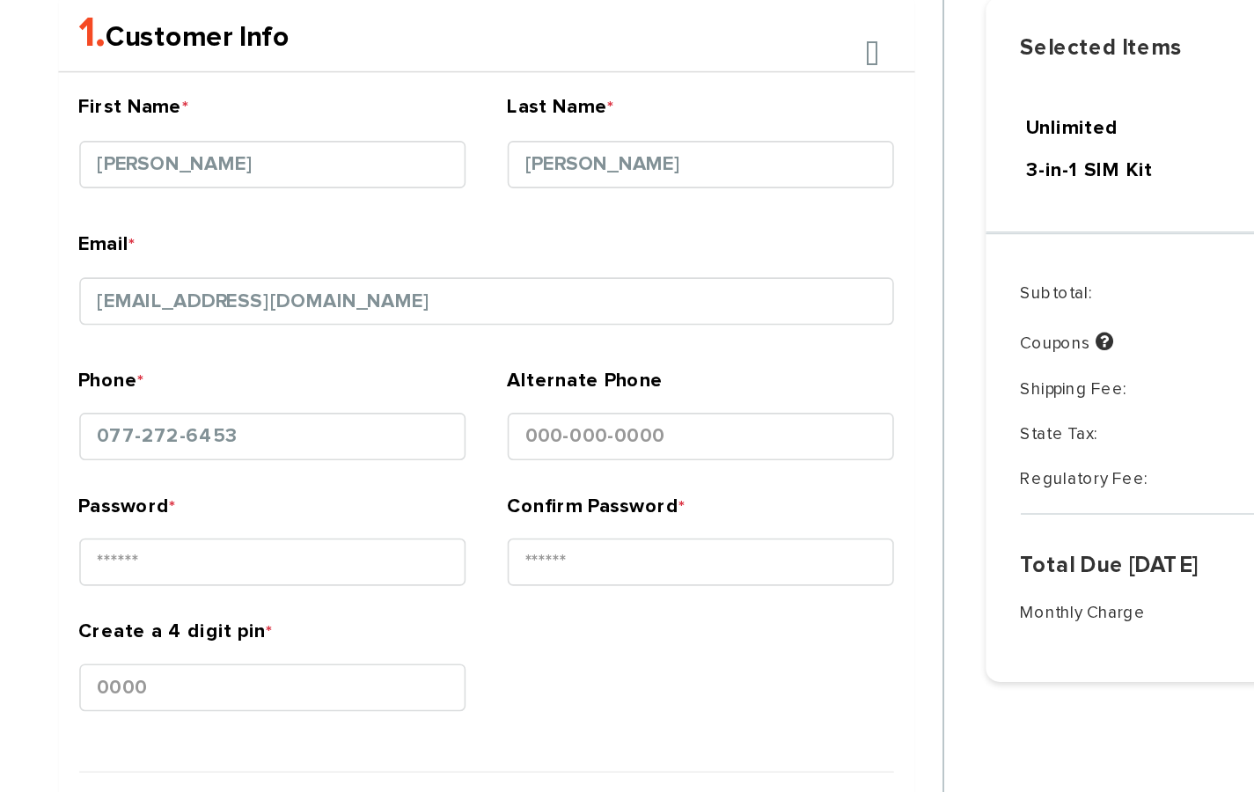
type input "Queen's Road"
type input "02141"
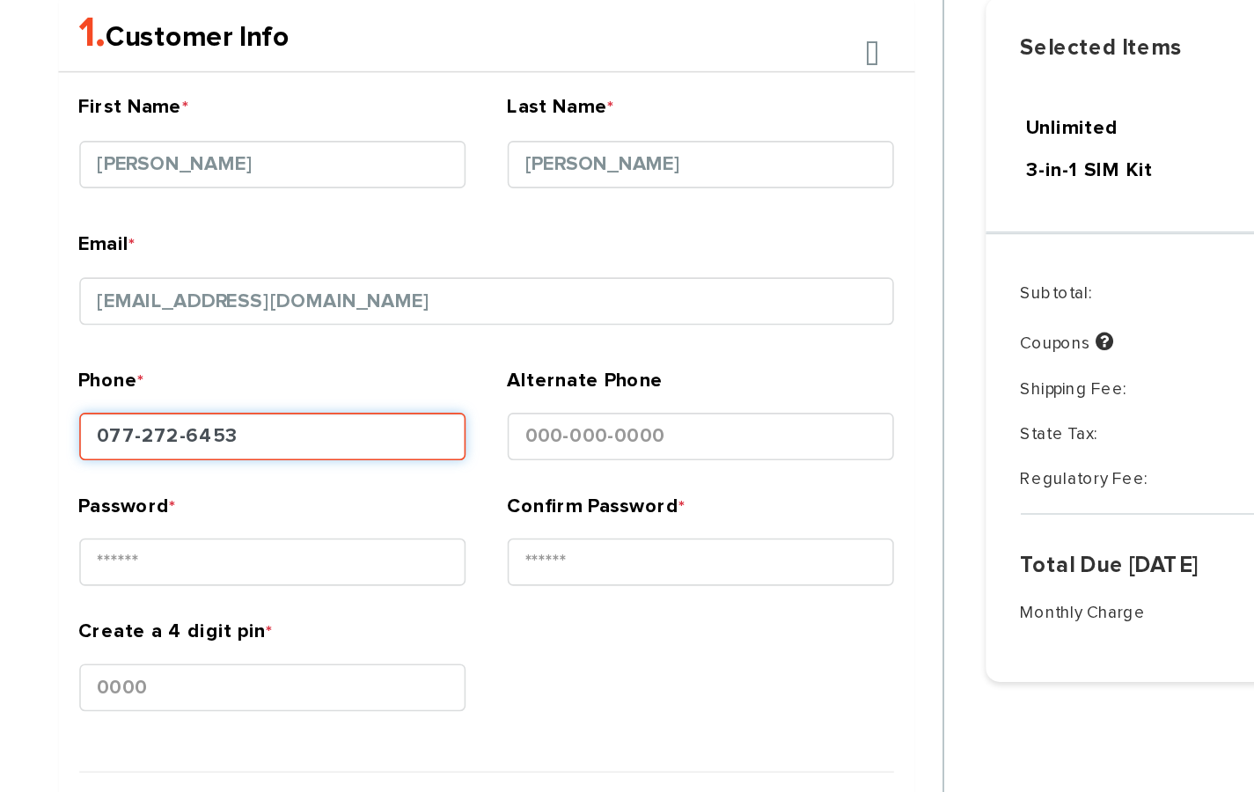
type input "077-272-6453"
type input "02141"
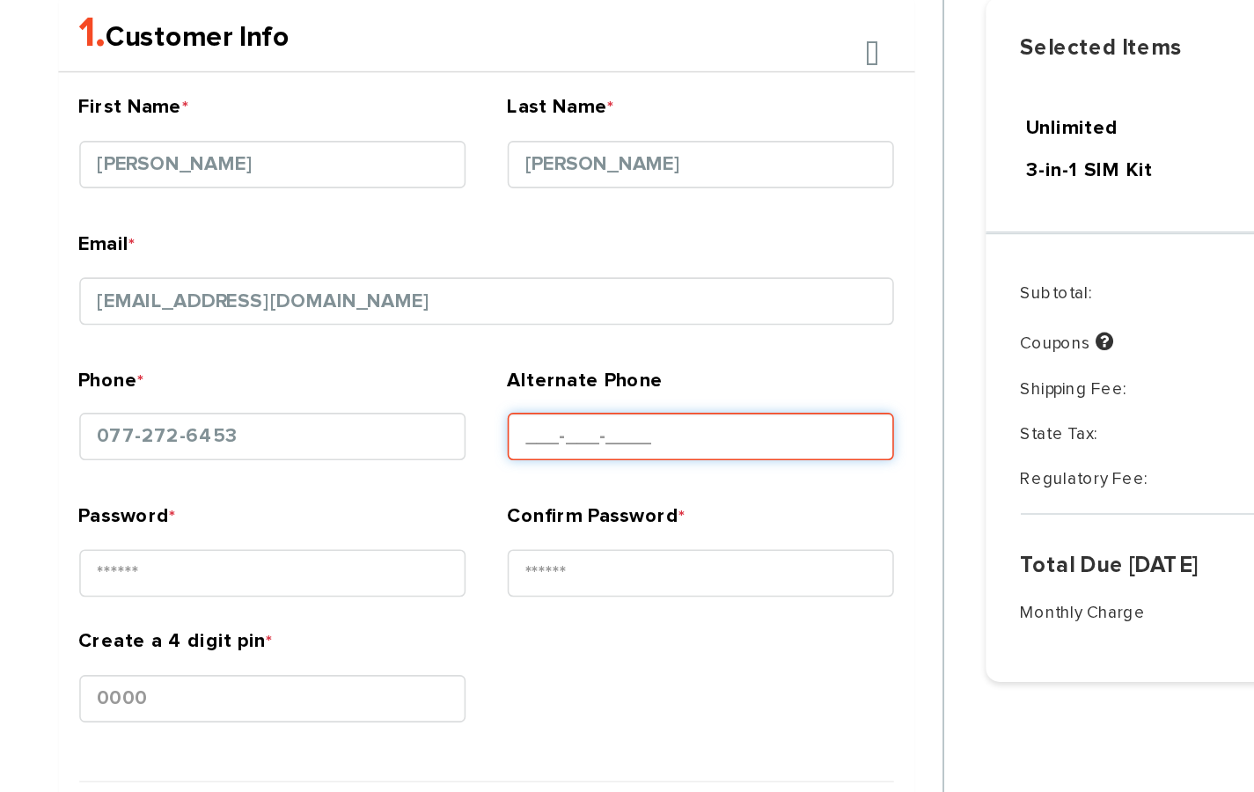
click at [468, 414] on input "Alternate Phone" at bounding box center [544, 407] width 244 height 30
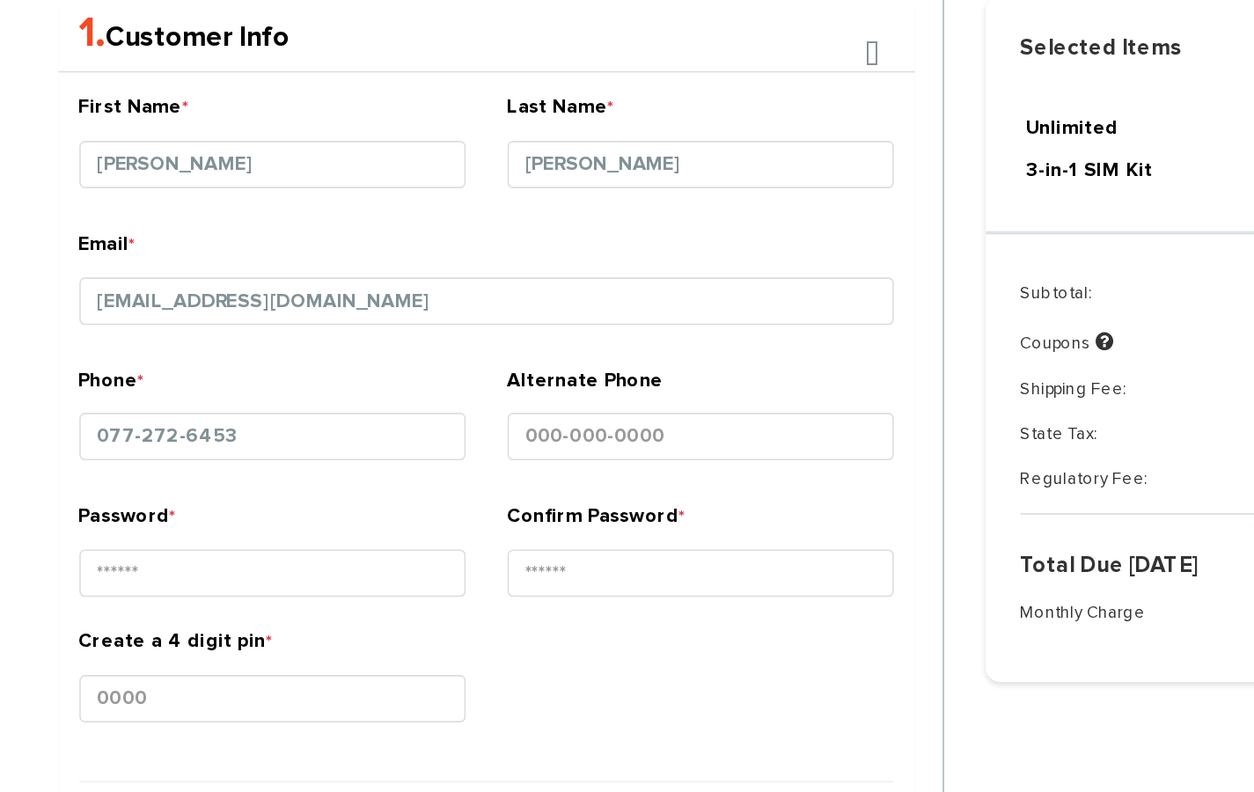
click at [337, 431] on small at bounding box center [274, 433] width 244 height 4
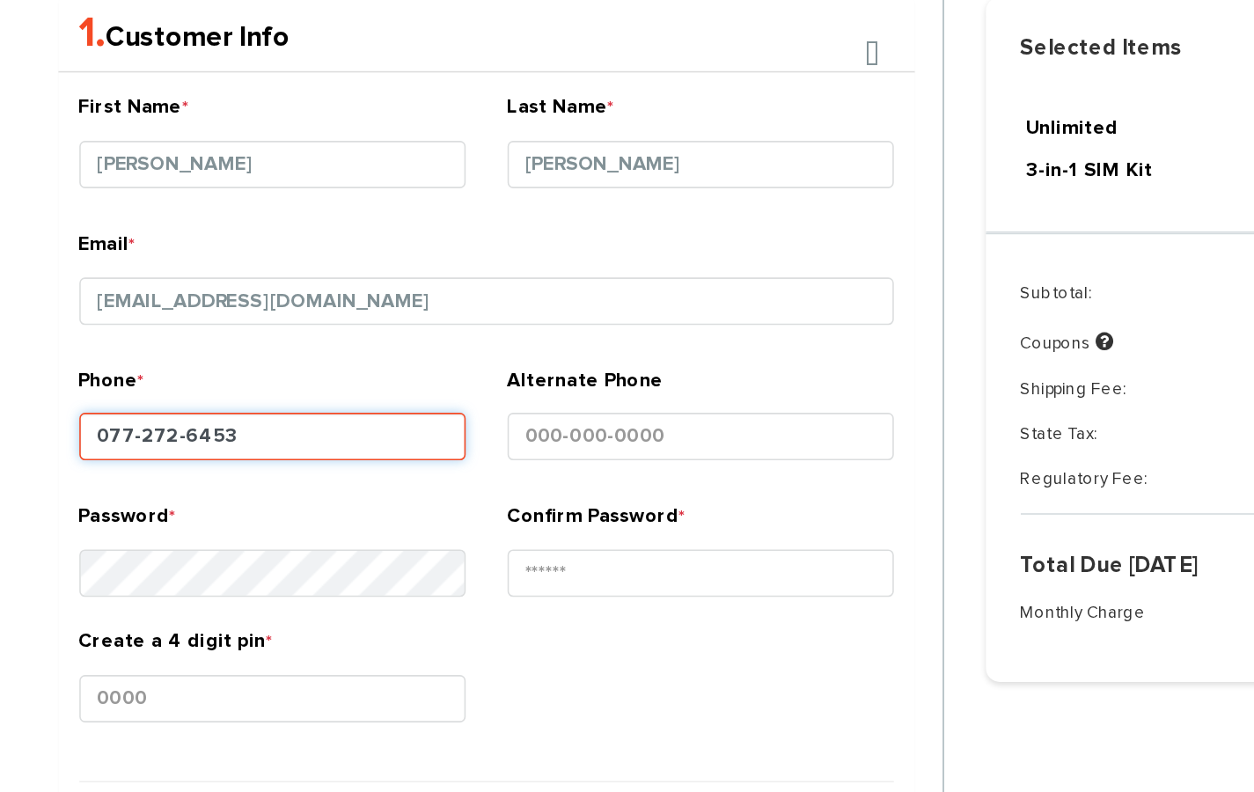
click at [169, 400] on input "077-272-6453" at bounding box center [274, 407] width 244 height 30
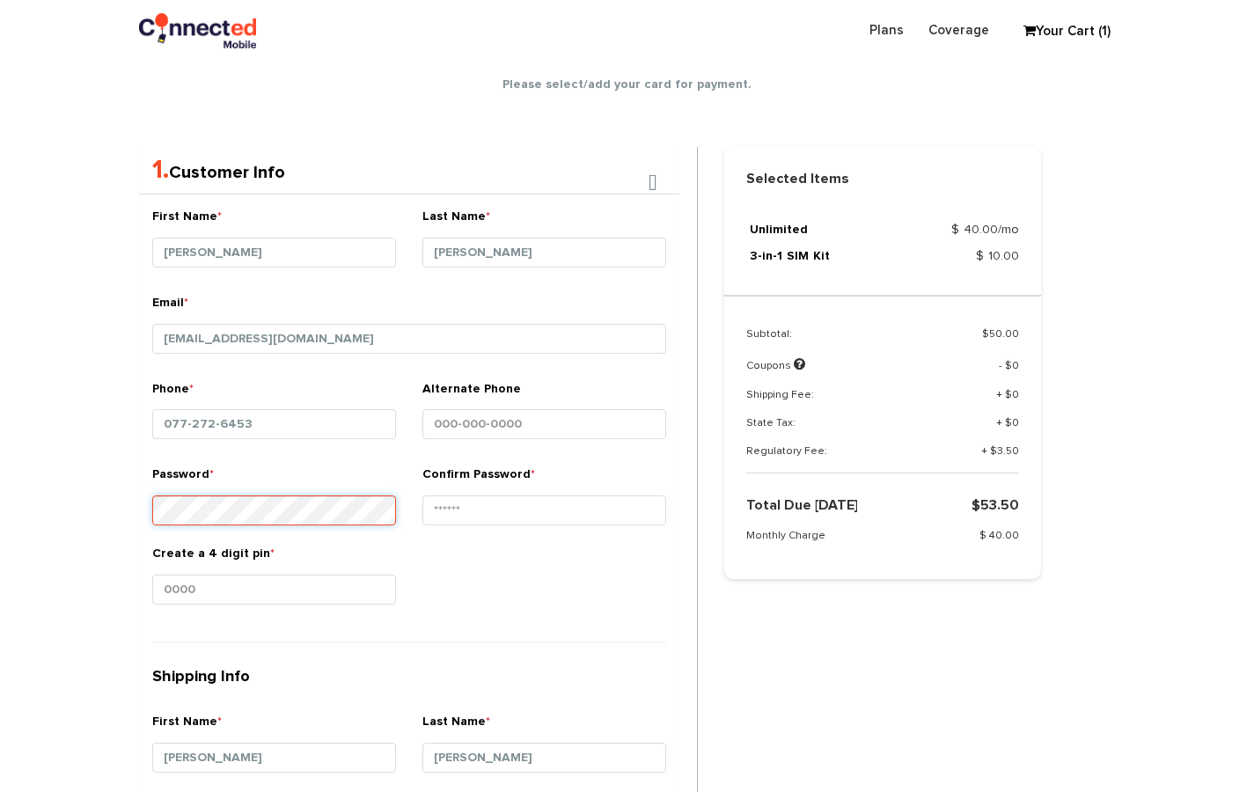
scroll to position [317, 0]
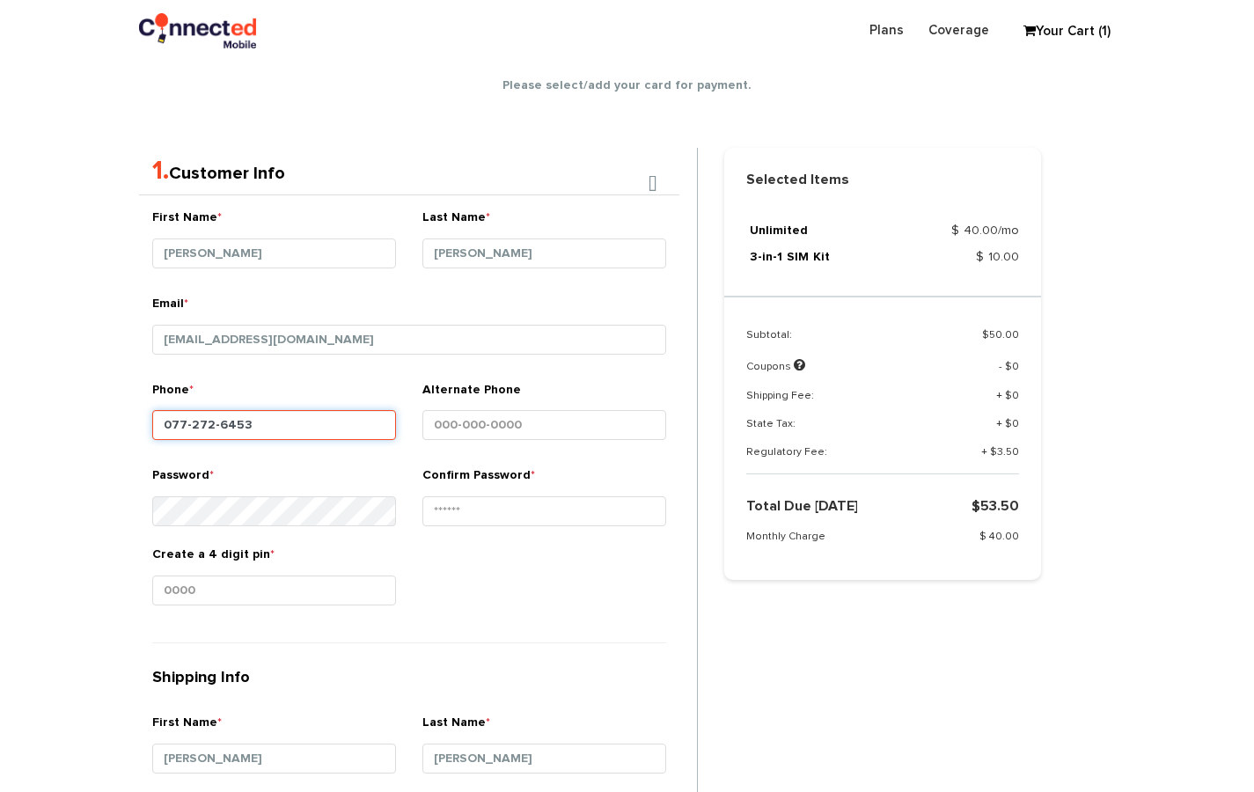
click at [238, 423] on input "077-272-6453" at bounding box center [274, 425] width 244 height 30
click at [253, 423] on input "077-272-6453" at bounding box center [274, 425] width 244 height 30
click at [154, 420] on input "077-272-6453" at bounding box center [274, 425] width 244 height 30
click at [166, 424] on input "077-272-6453" at bounding box center [274, 425] width 244 height 30
click at [171, 428] on input "077-272-6453" at bounding box center [274, 425] width 244 height 30
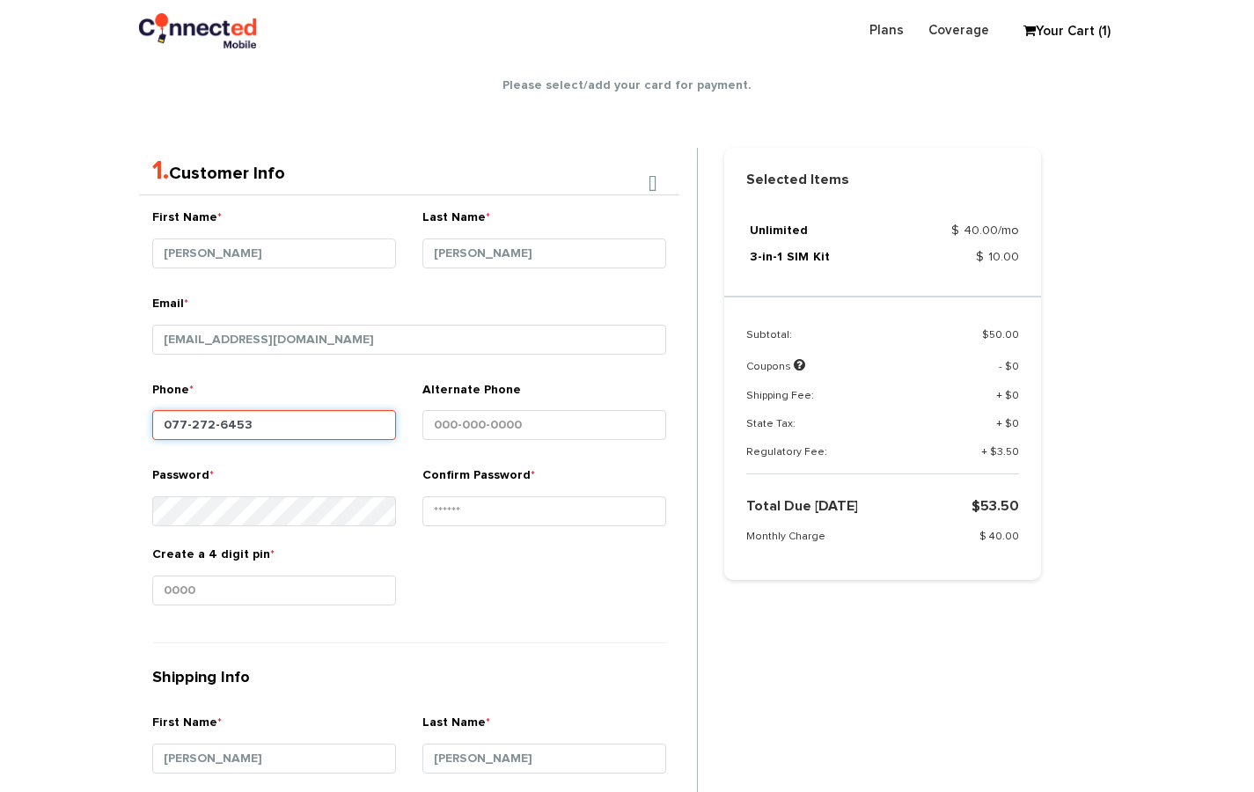
type input "077-272-6453"
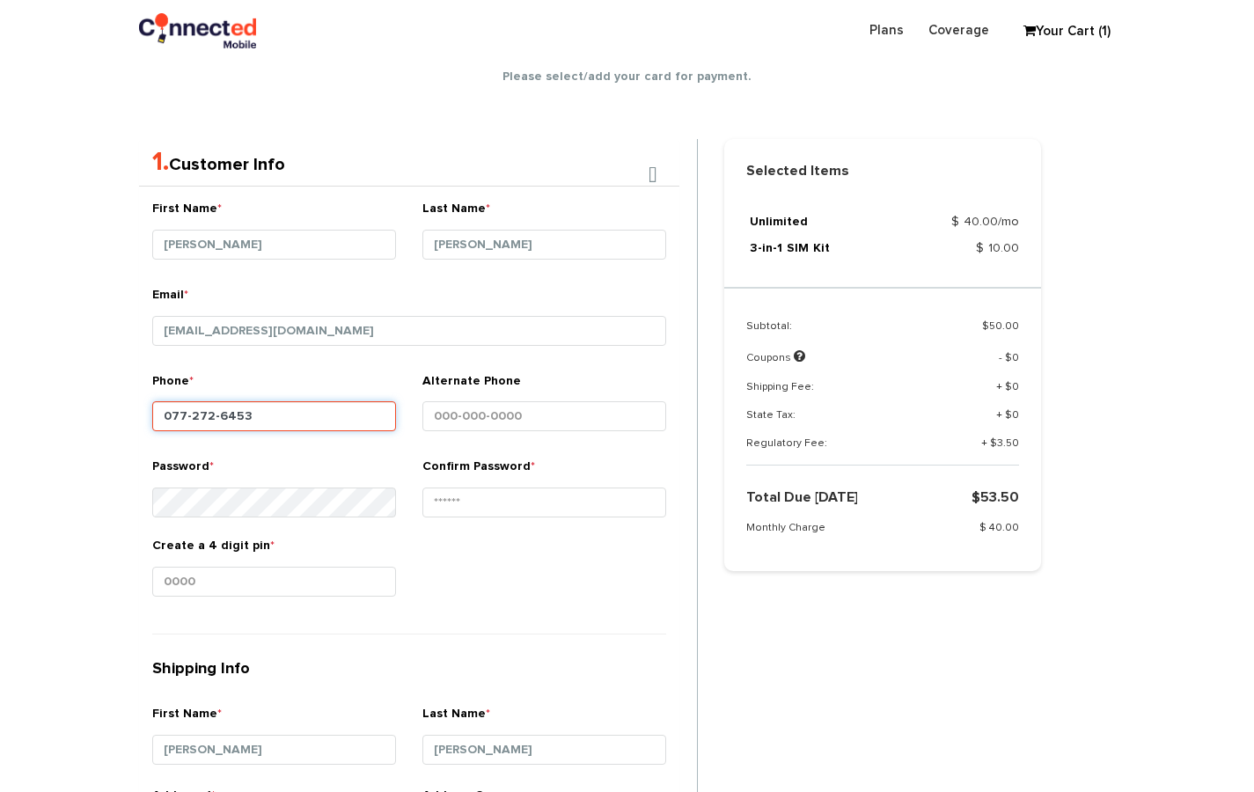
scroll to position [312, 0]
